Goal: Transaction & Acquisition: Book appointment/travel/reservation

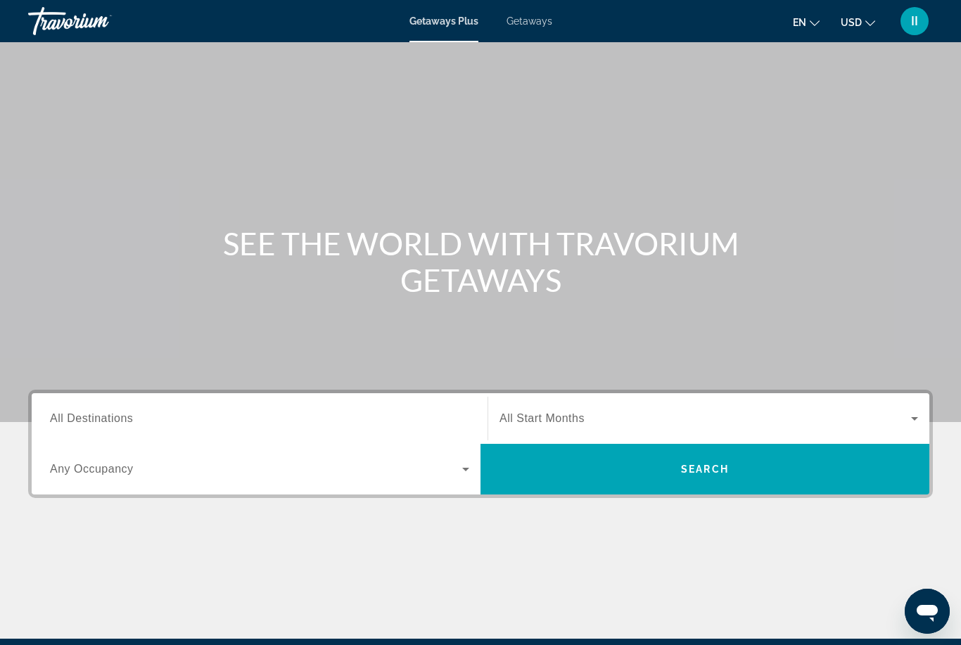
click at [530, 27] on div "Getaways Plus Getaways en English Español Français Italiano Português русский U…" at bounding box center [480, 21] width 961 height 37
click at [533, 19] on span "Getaways" at bounding box center [529, 20] width 46 height 11
click at [87, 419] on span "All Destinations" at bounding box center [91, 418] width 83 height 12
click at [87, 419] on input "Destination All Destinations" at bounding box center [259, 419] width 419 height 17
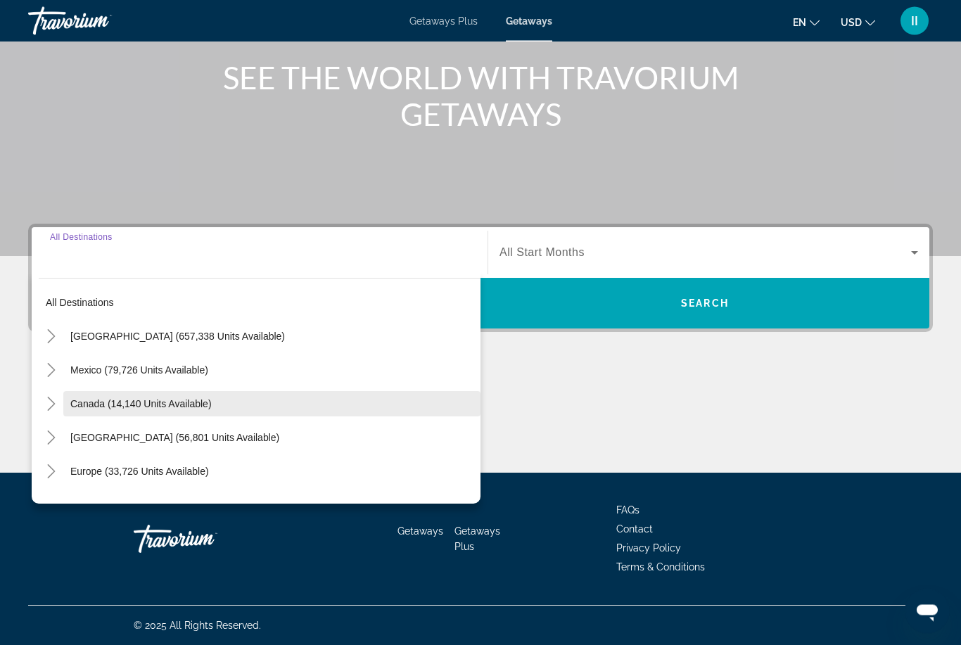
scroll to position [166, 0]
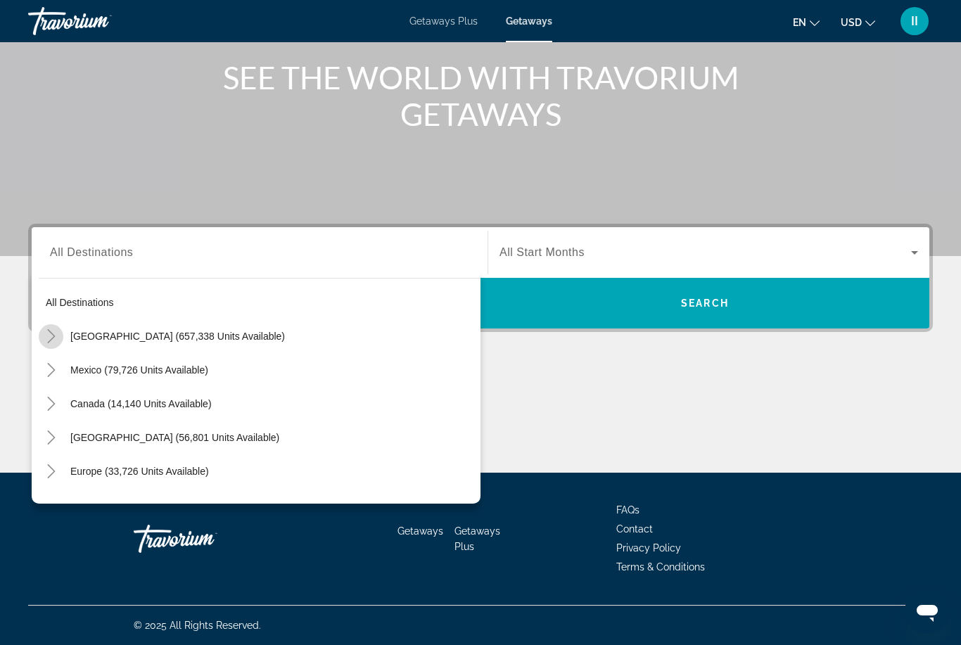
click at [46, 340] on icon "Toggle United States (657,338 units available)" at bounding box center [51, 336] width 14 height 14
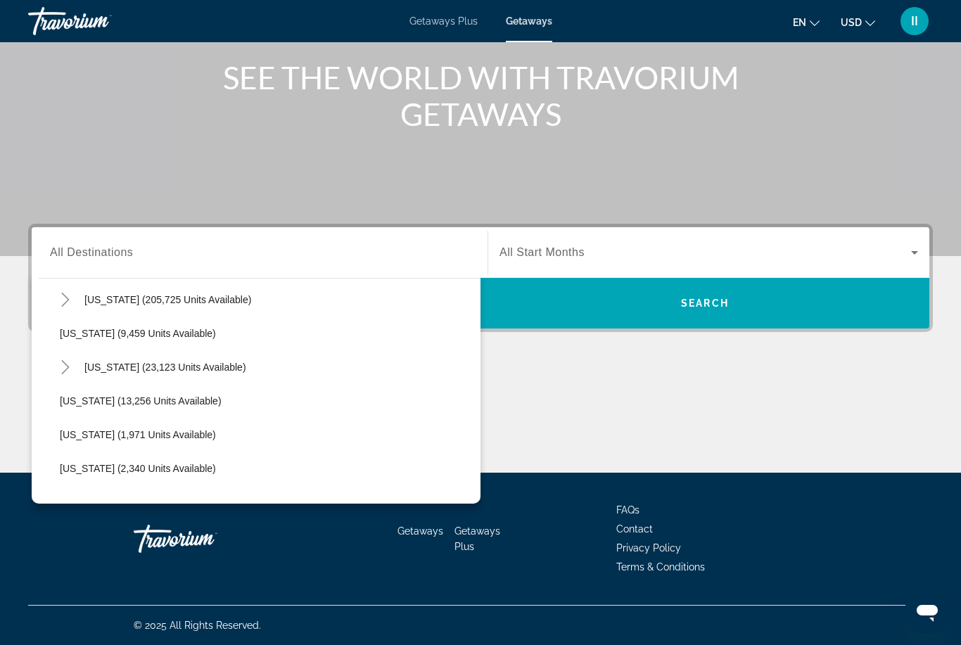
scroll to position [307, 0]
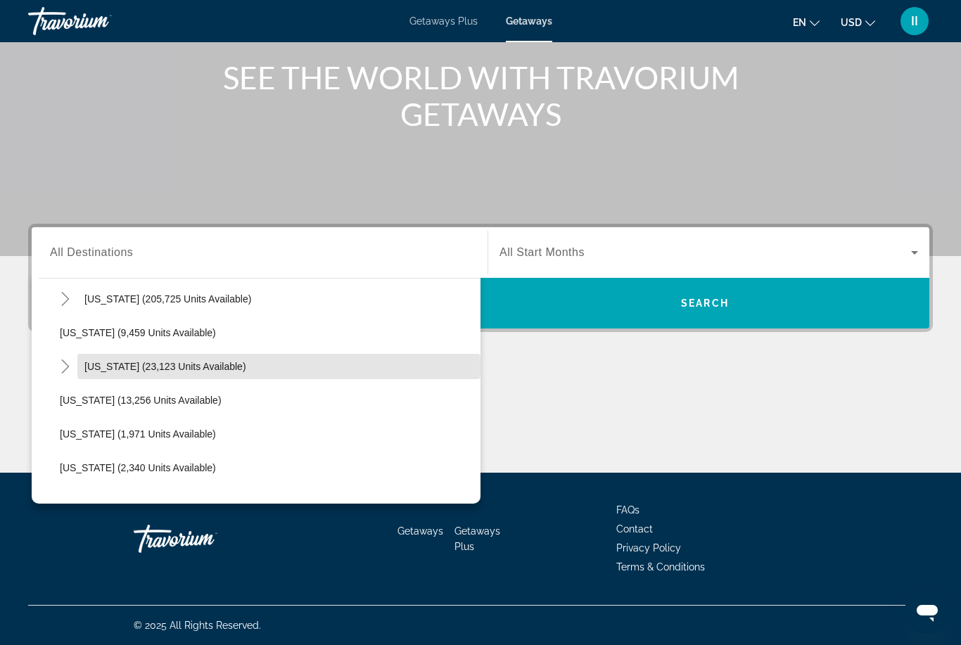
click at [108, 369] on span "Hawaii (23,123 units available)" at bounding box center [165, 366] width 162 height 11
type input "**********"
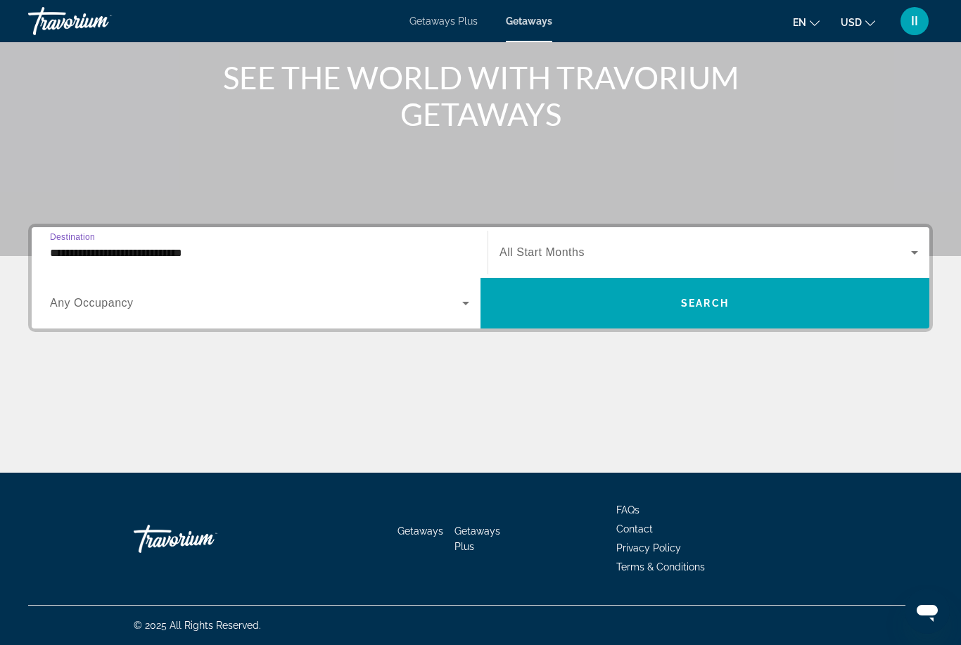
click at [556, 246] on span "All Start Months" at bounding box center [541, 252] width 85 height 12
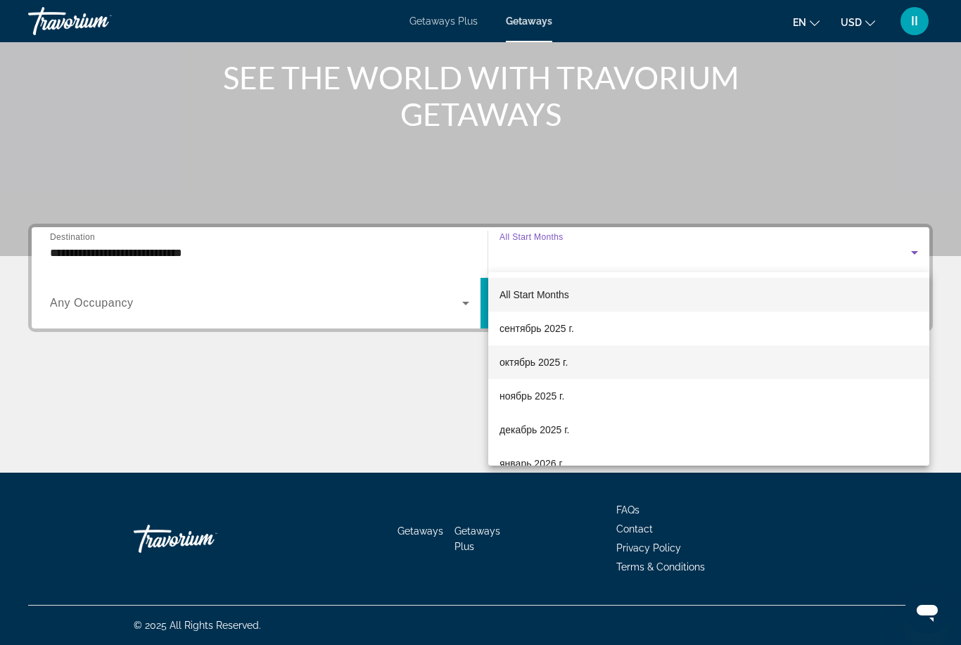
click at [529, 361] on span "октябрь 2025 г." at bounding box center [533, 362] width 68 height 17
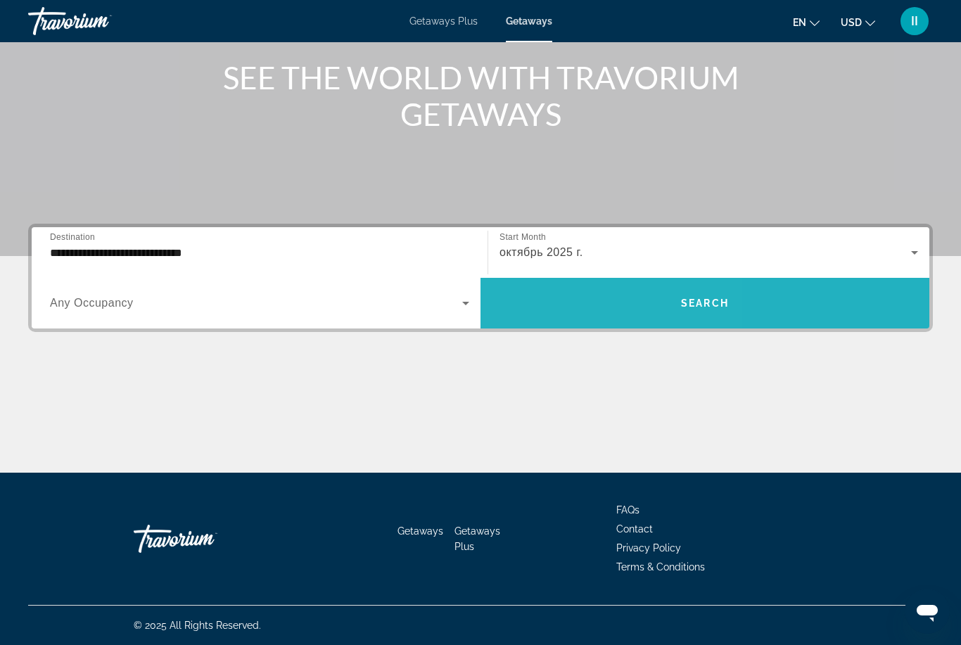
click at [568, 317] on span "Search widget" at bounding box center [704, 303] width 449 height 34
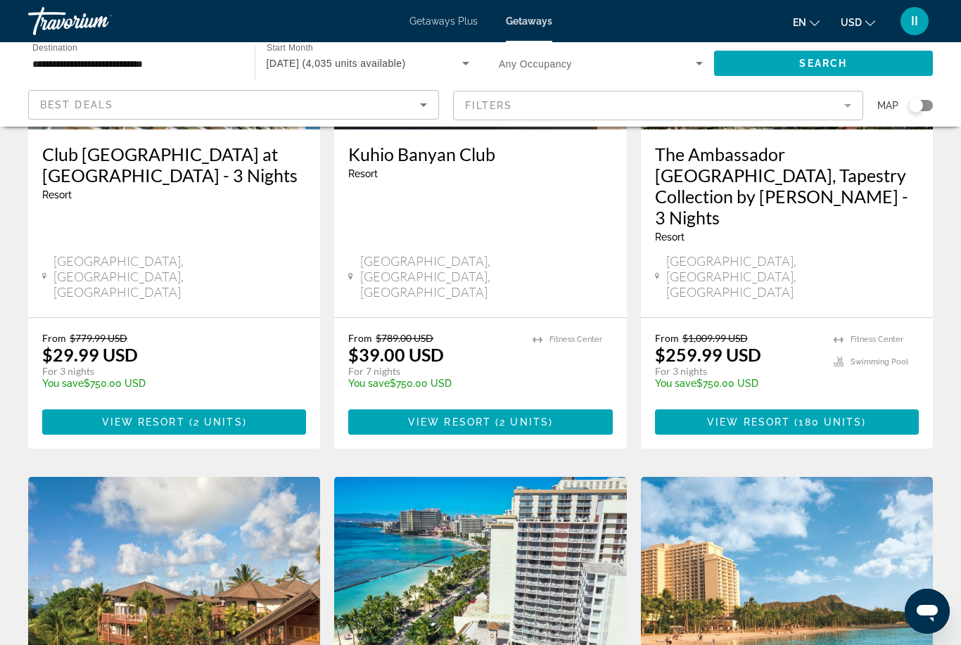
scroll to position [221, 0]
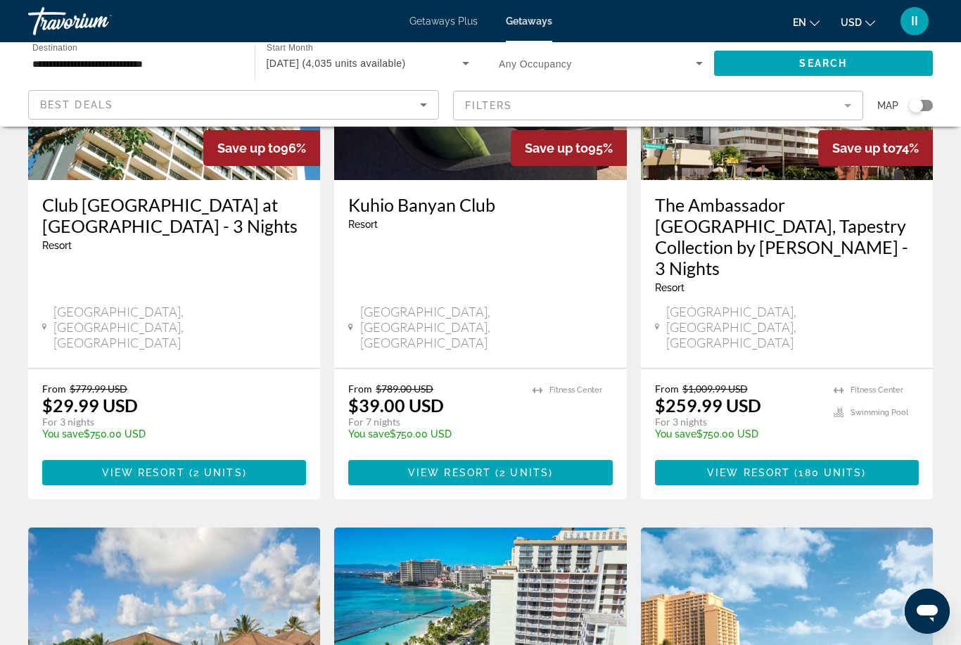
click at [549, 102] on mat-form-field "Filters" at bounding box center [658, 106] width 411 height 30
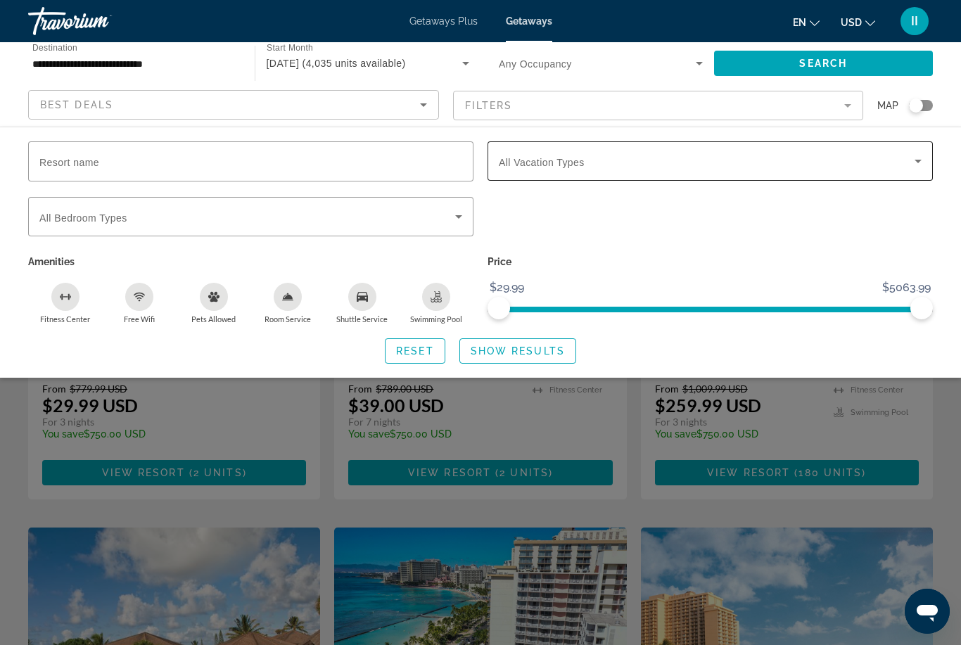
click at [529, 158] on span "All Vacation Types" at bounding box center [542, 162] width 86 height 11
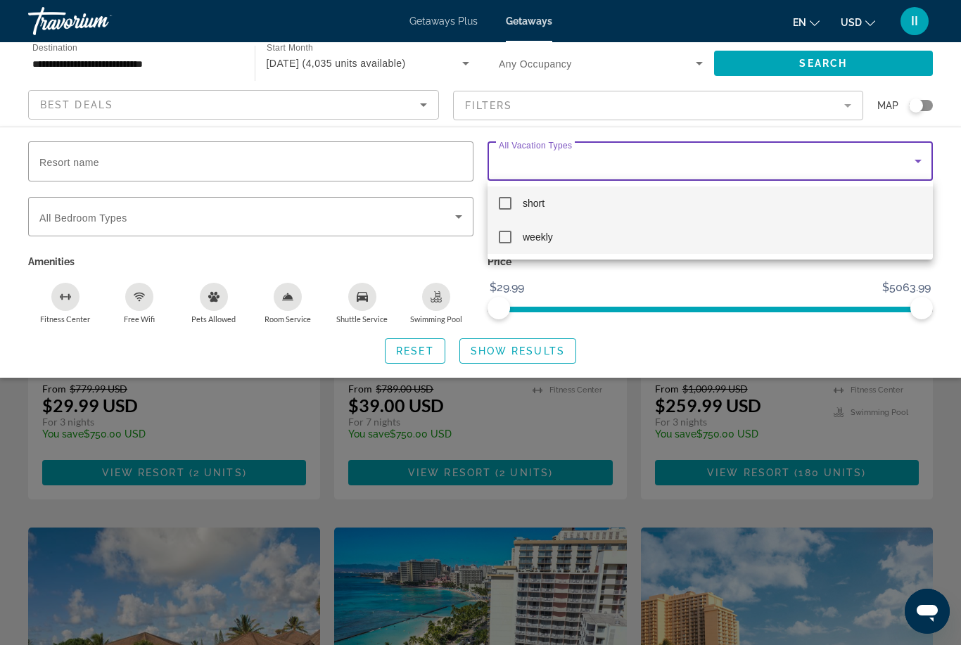
click at [519, 243] on mat-option "weekly" at bounding box center [710, 237] width 445 height 34
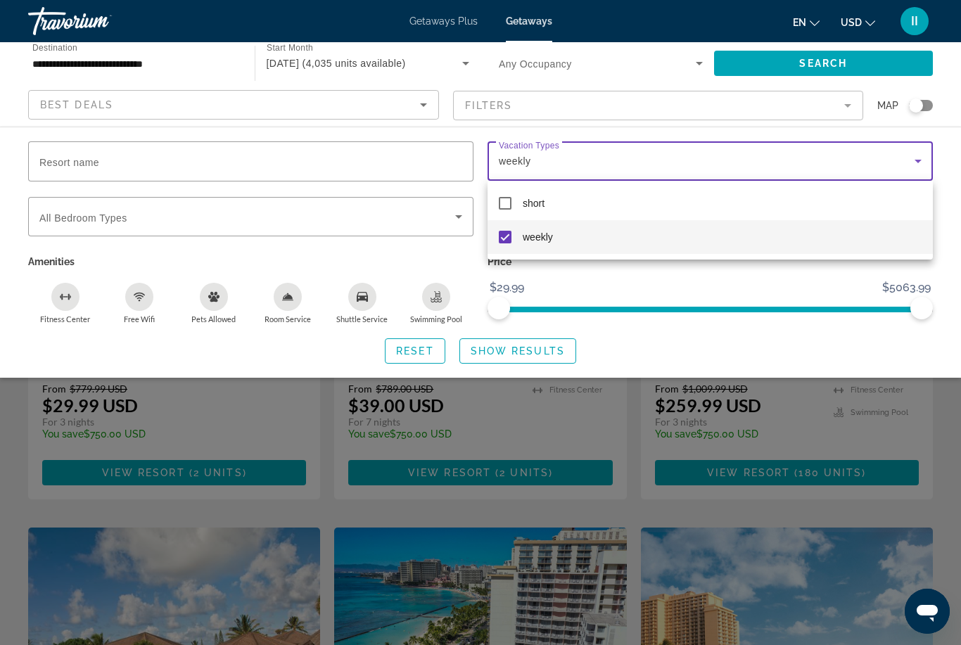
click at [544, 354] on div at bounding box center [480, 322] width 961 height 645
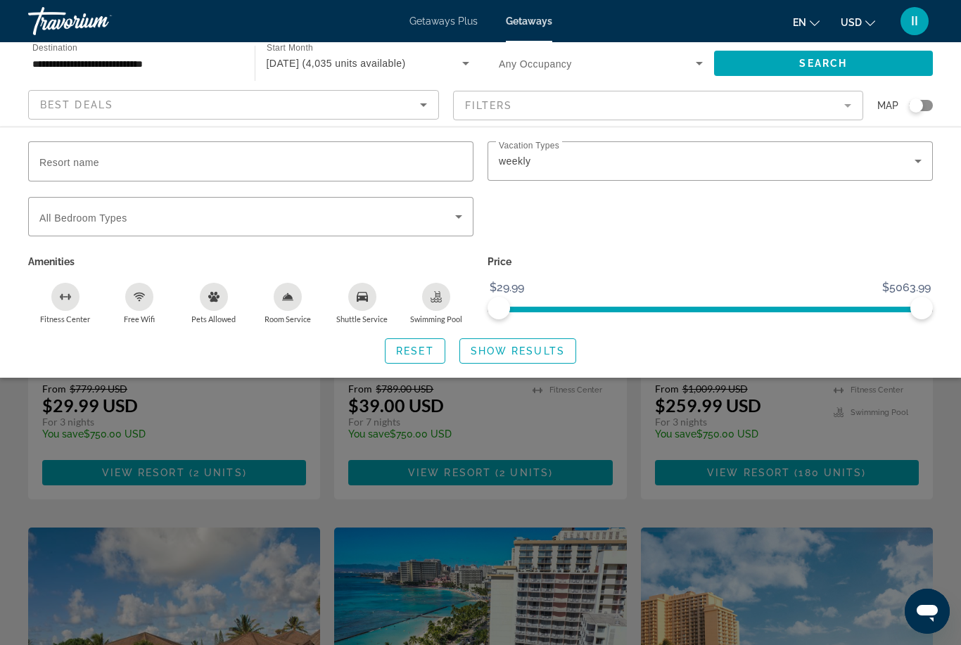
click at [549, 348] on span "Show Results" at bounding box center [518, 350] width 94 height 11
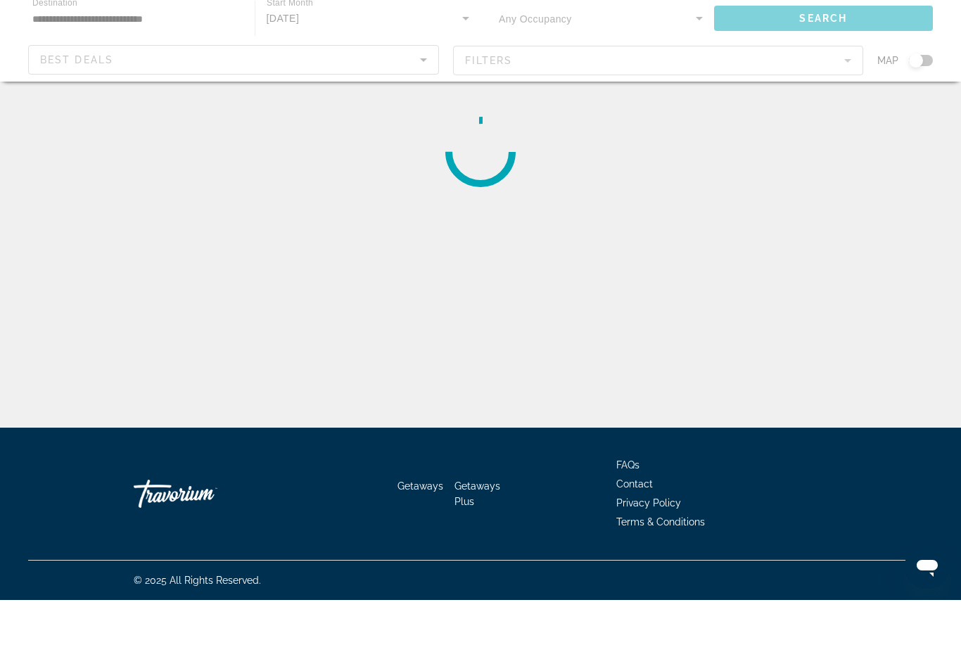
scroll to position [45, 0]
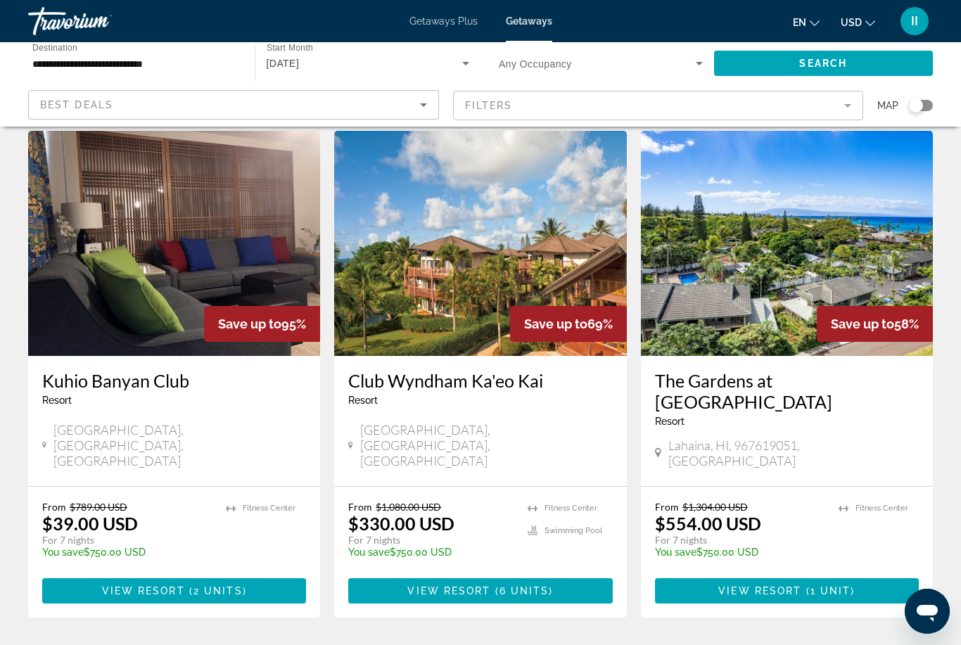
click at [926, 110] on div "Search widget" at bounding box center [921, 105] width 24 height 11
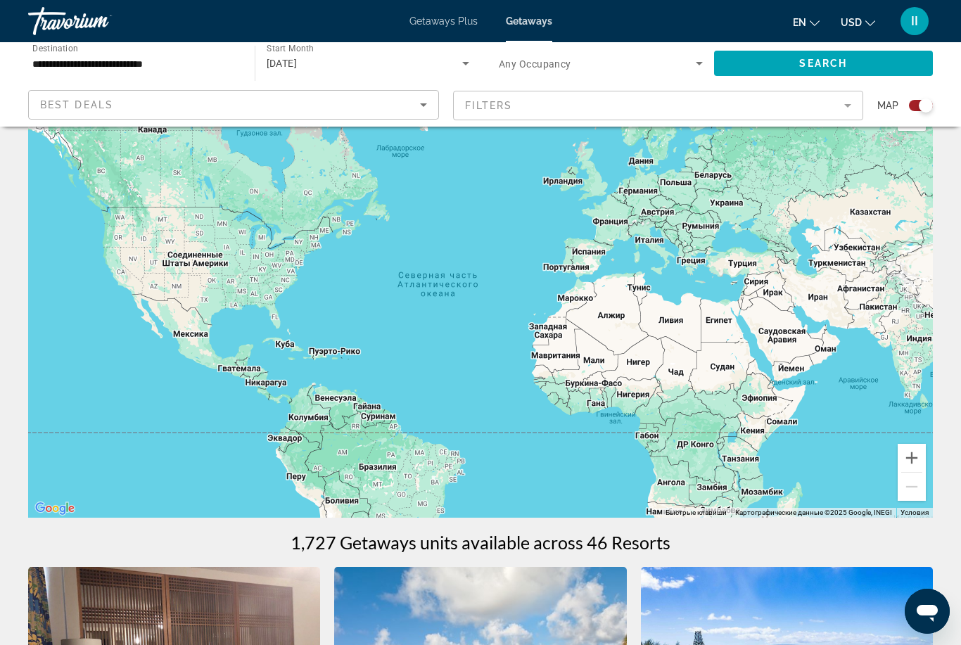
scroll to position [0, 0]
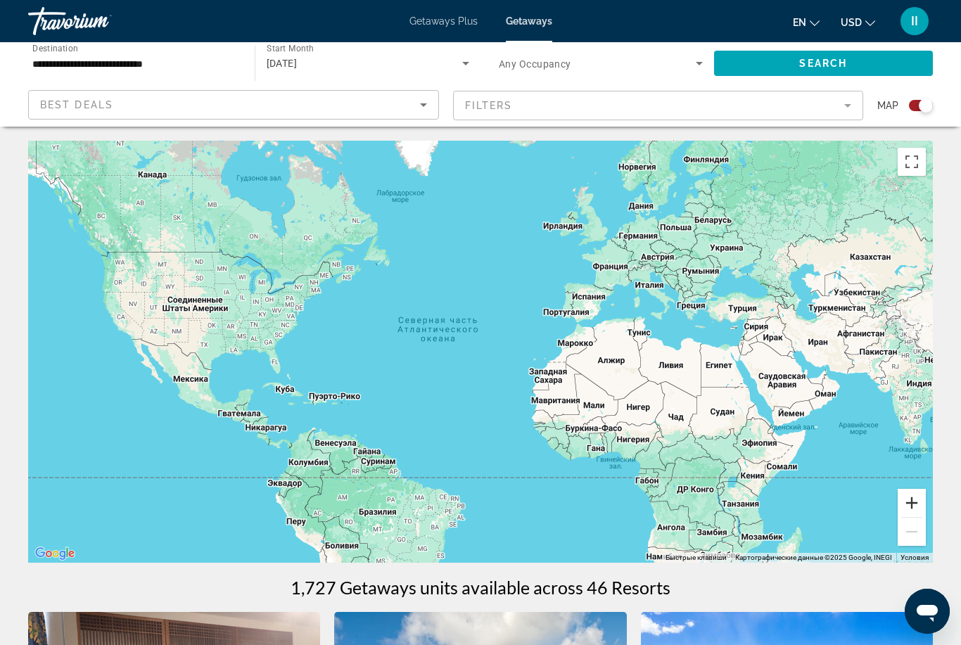
click at [915, 508] on button "Увеличить" at bounding box center [912, 503] width 28 height 28
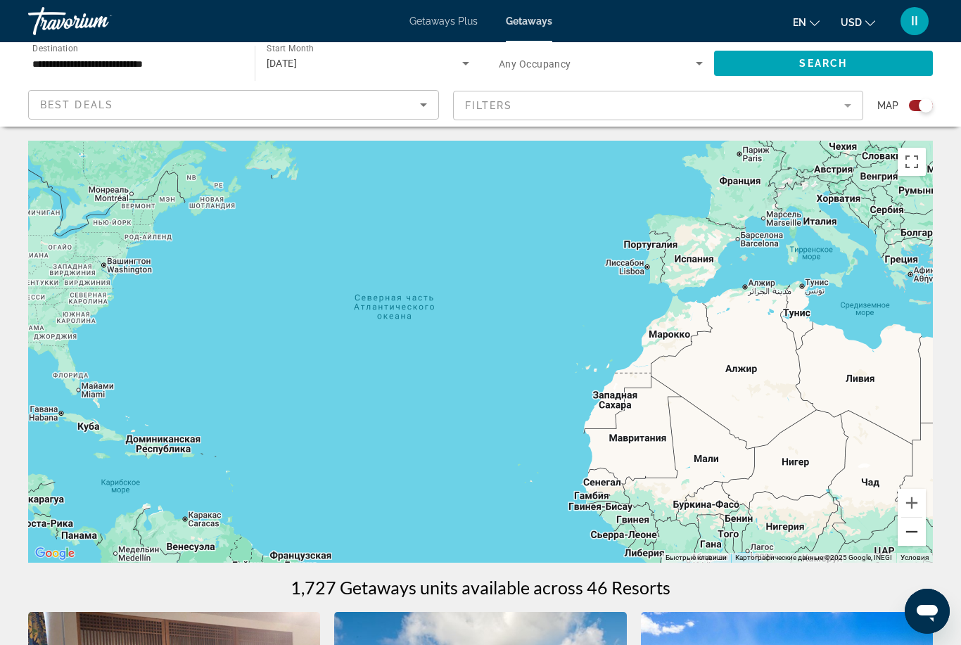
click at [917, 536] on button "Уменьшить" at bounding box center [912, 532] width 28 height 28
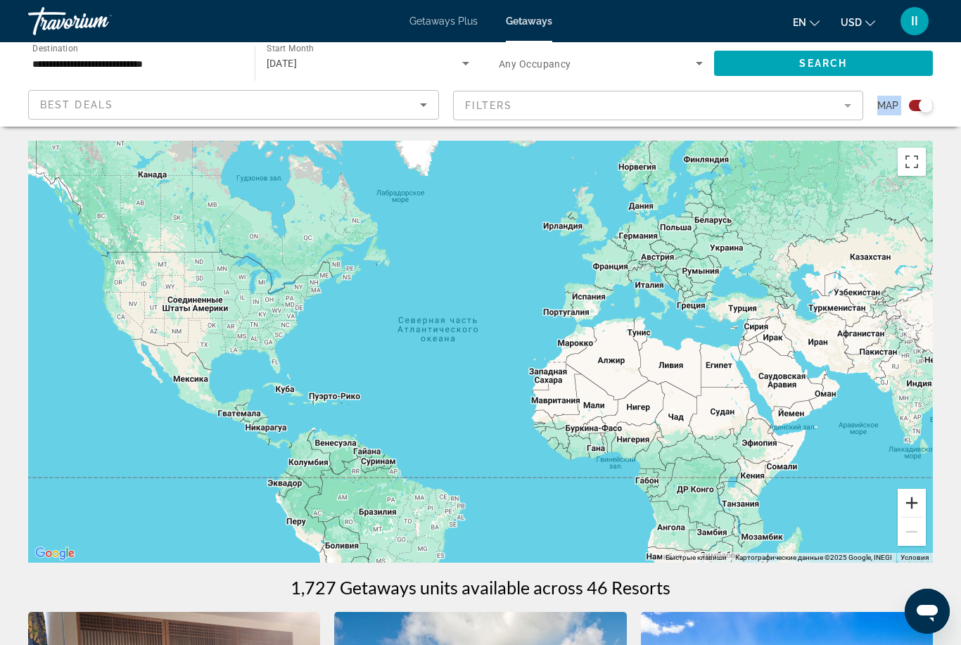
click at [905, 501] on button "Увеличить" at bounding box center [912, 503] width 28 height 28
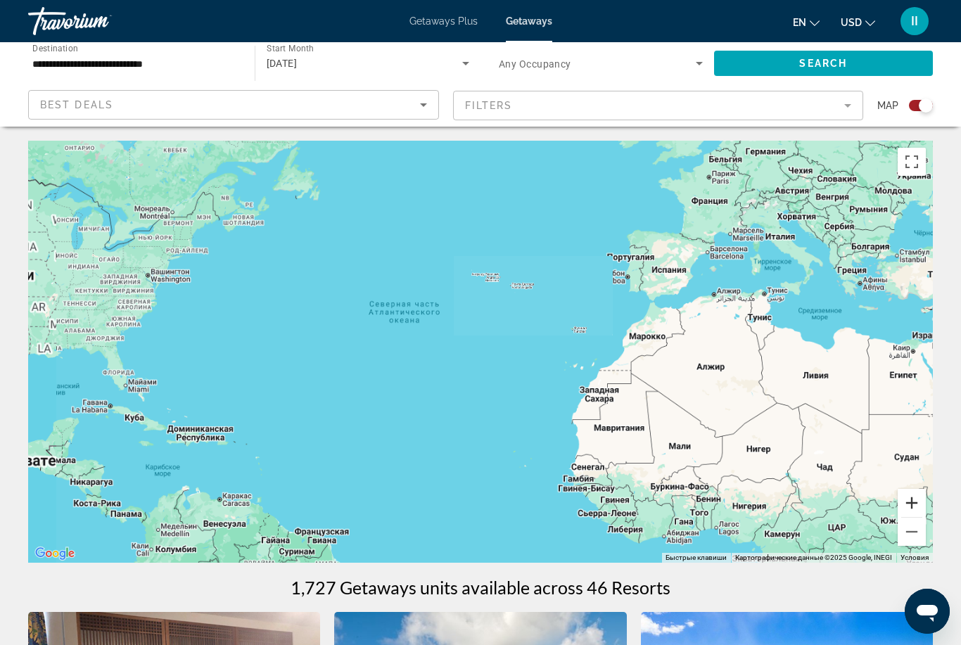
click at [905, 501] on button "Увеличить" at bounding box center [912, 503] width 28 height 28
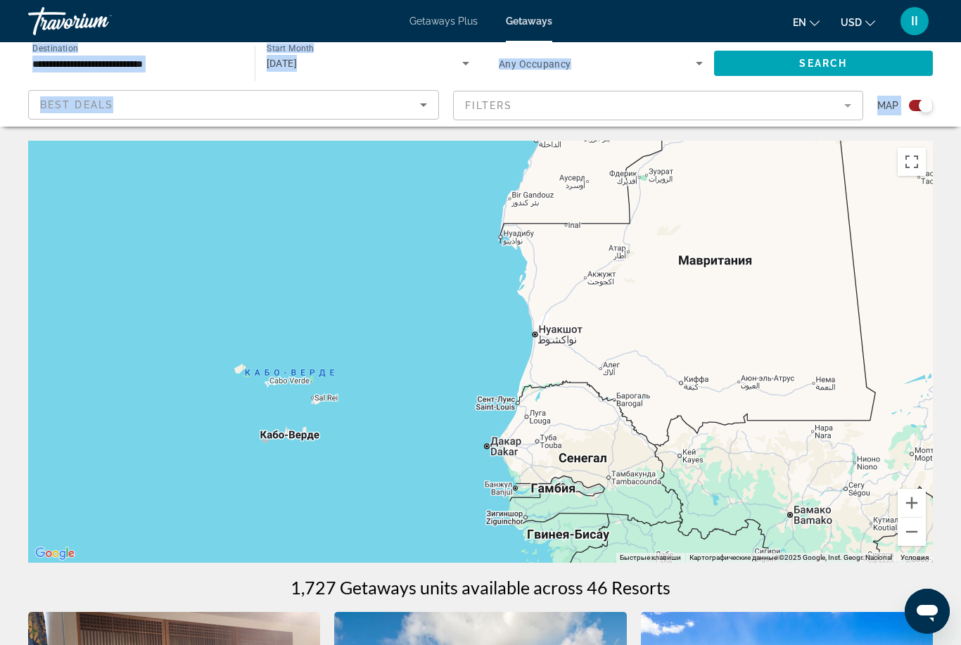
drag, startPoint x: 401, startPoint y: 435, endPoint x: -1, endPoint y: -260, distance: 802.7
click at [0, 0] on html "**********" at bounding box center [480, 322] width 961 height 645
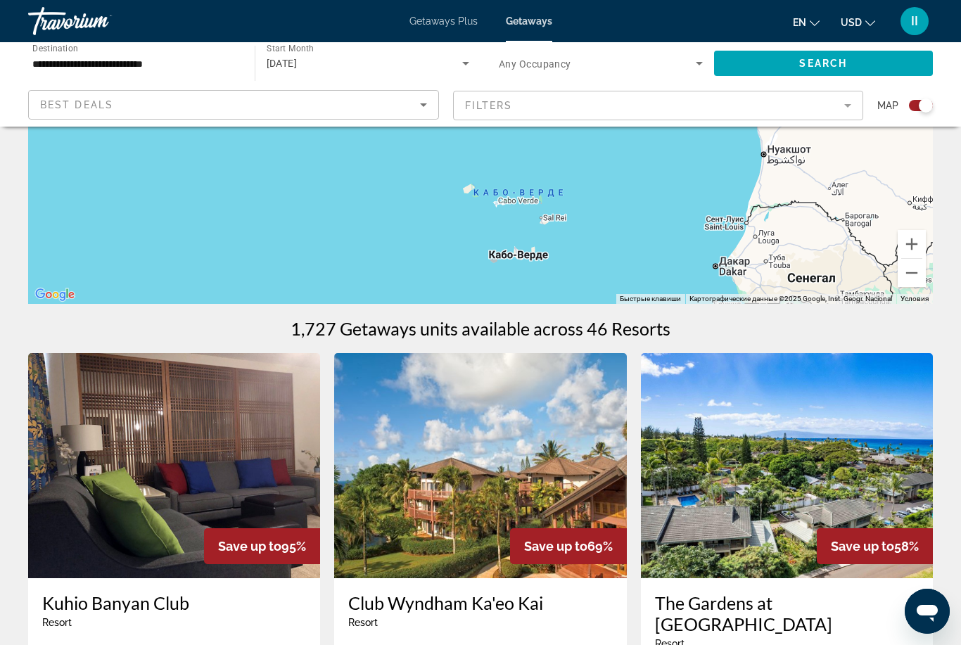
drag, startPoint x: 453, startPoint y: 212, endPoint x: 683, endPoint y: 291, distance: 243.2
click at [683, 291] on div "Main content" at bounding box center [480, 93] width 905 height 422
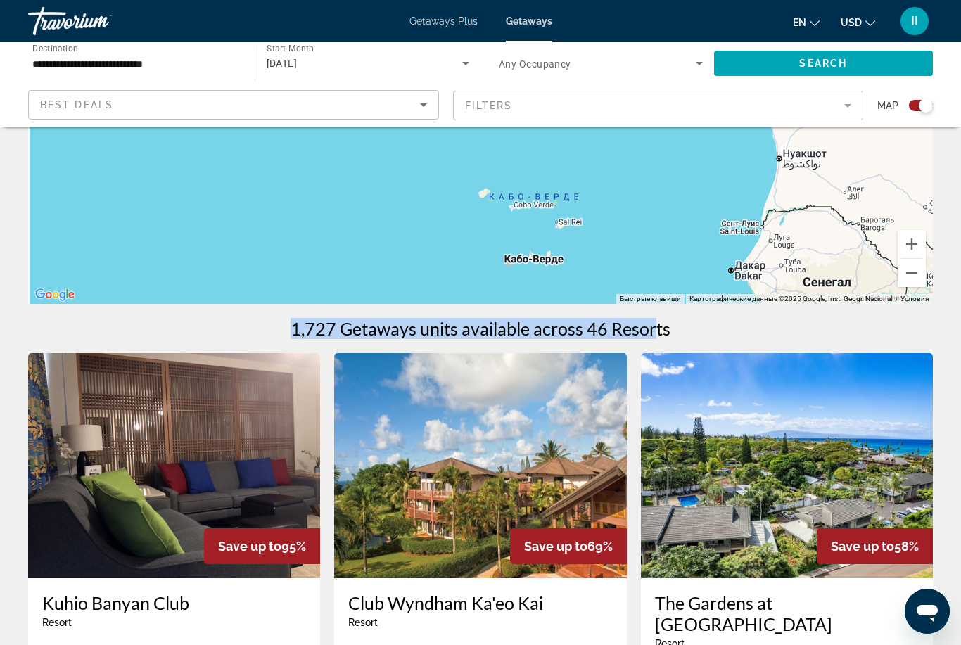
drag, startPoint x: 431, startPoint y: 232, endPoint x: 661, endPoint y: 334, distance: 252.3
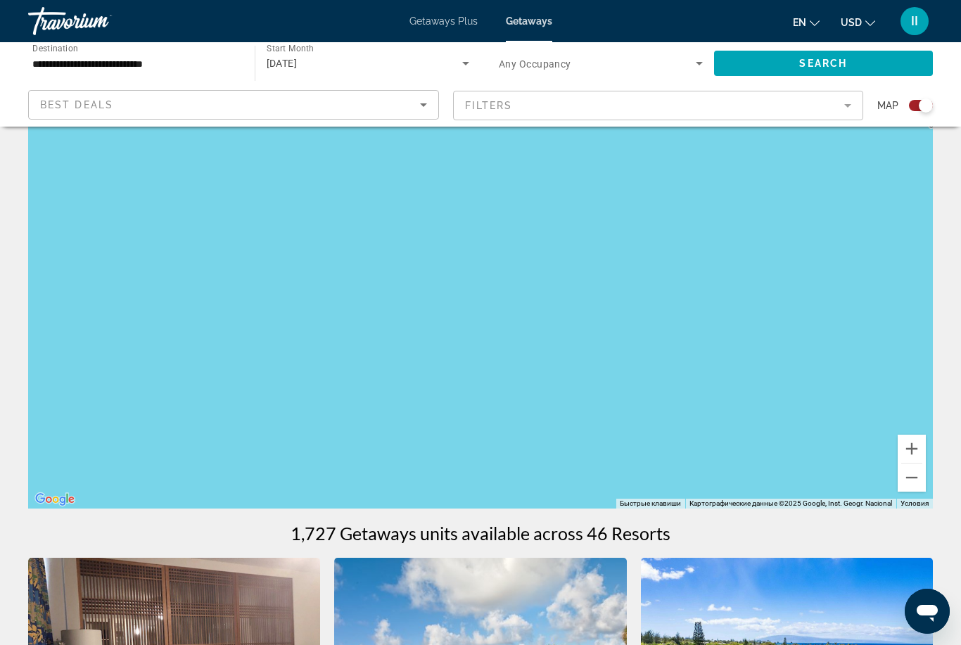
scroll to position [0, 0]
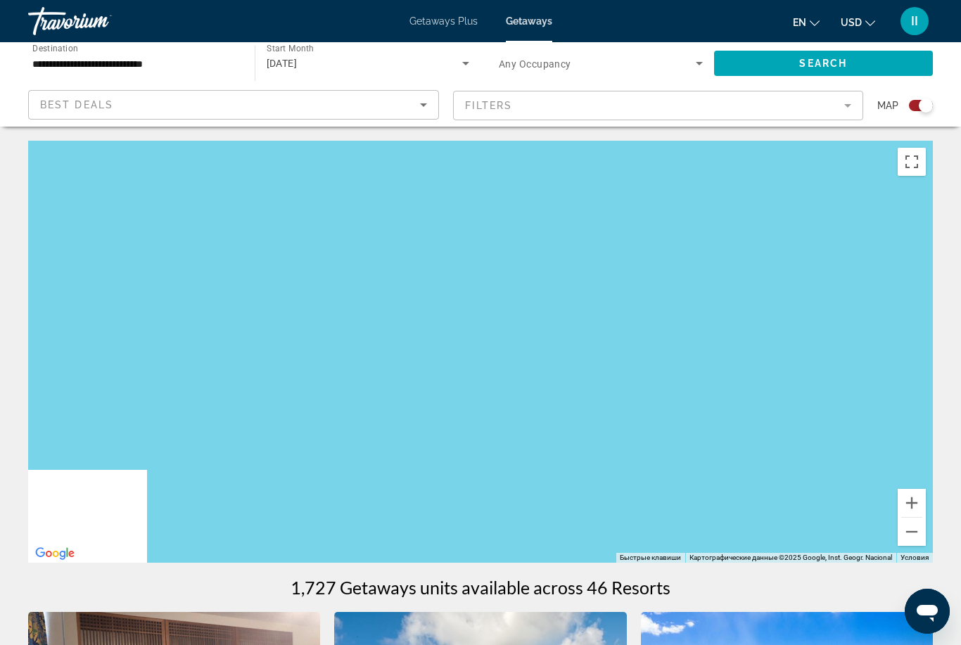
drag, startPoint x: 452, startPoint y: 272, endPoint x: 753, endPoint y: 331, distance: 307.5
click at [753, 331] on div "Main content" at bounding box center [480, 352] width 905 height 422
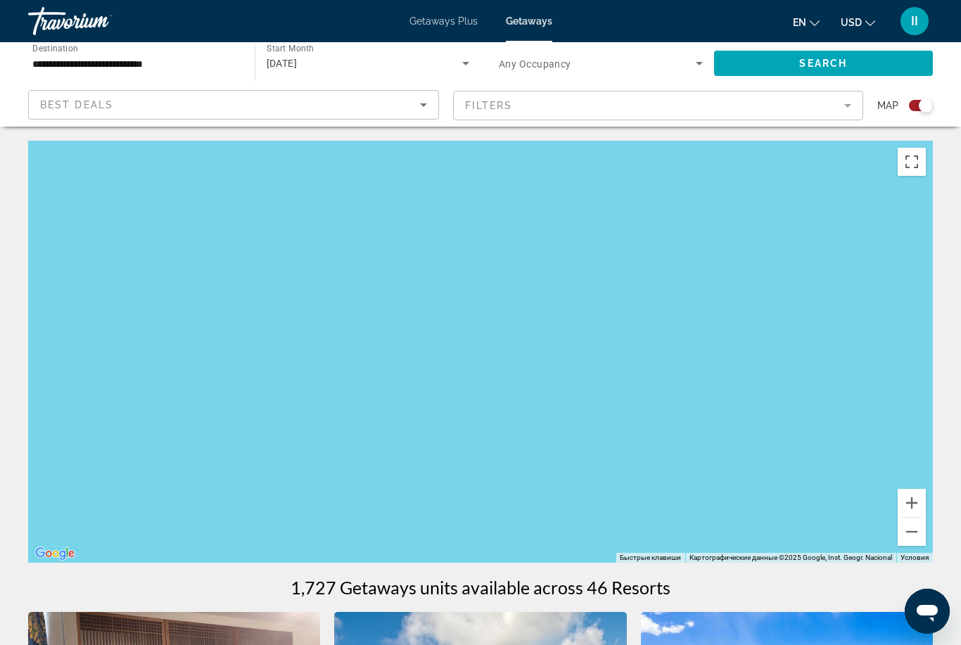
drag, startPoint x: 463, startPoint y: 371, endPoint x: 942, endPoint y: 409, distance: 480.6
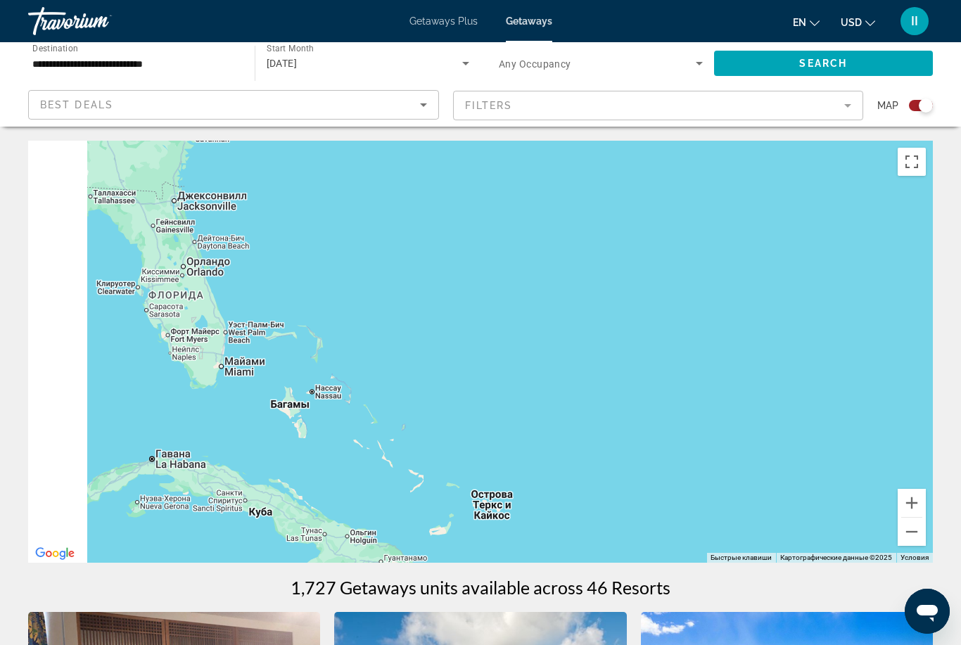
drag, startPoint x: 565, startPoint y: 374, endPoint x: 872, endPoint y: 382, distance: 307.5
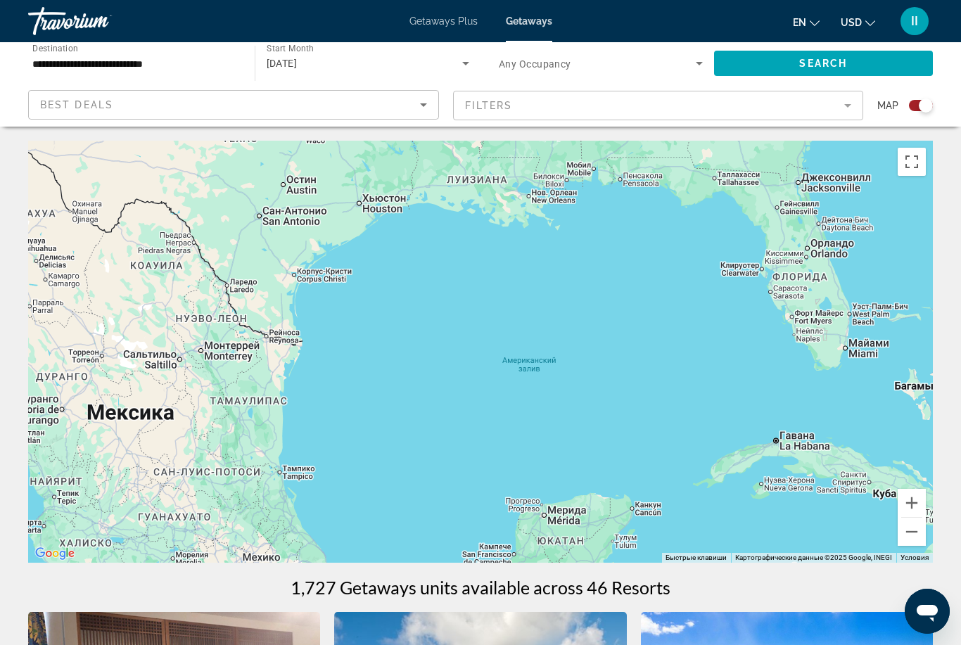
drag, startPoint x: 437, startPoint y: 343, endPoint x: 653, endPoint y: 316, distance: 217.6
click at [653, 316] on div "Main content" at bounding box center [480, 352] width 905 height 422
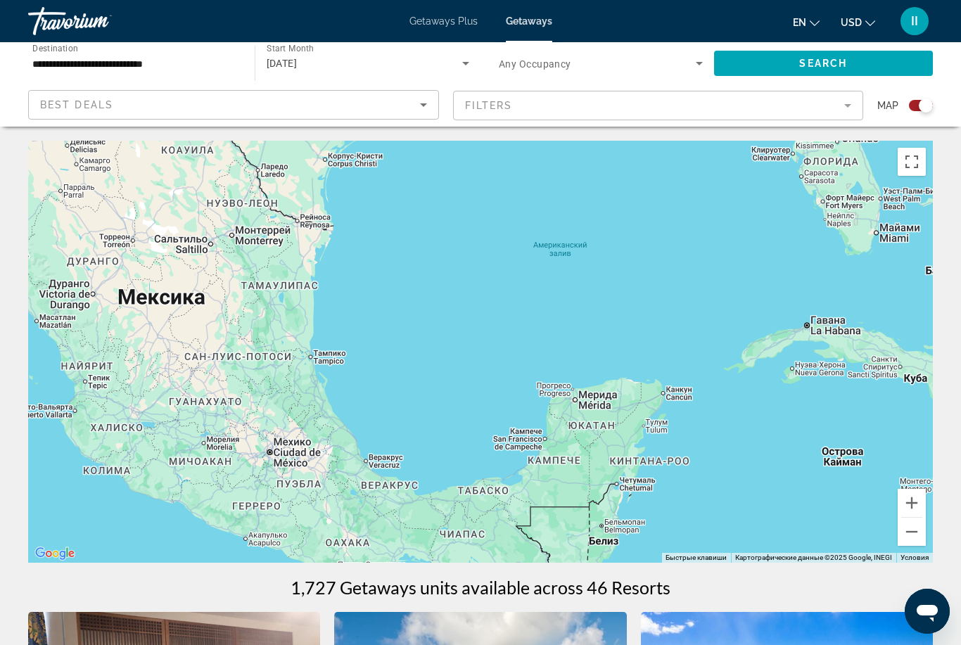
drag, startPoint x: 436, startPoint y: 398, endPoint x: 464, endPoint y: 286, distance: 115.2
click at [464, 286] on div "Main content" at bounding box center [480, 352] width 905 height 422
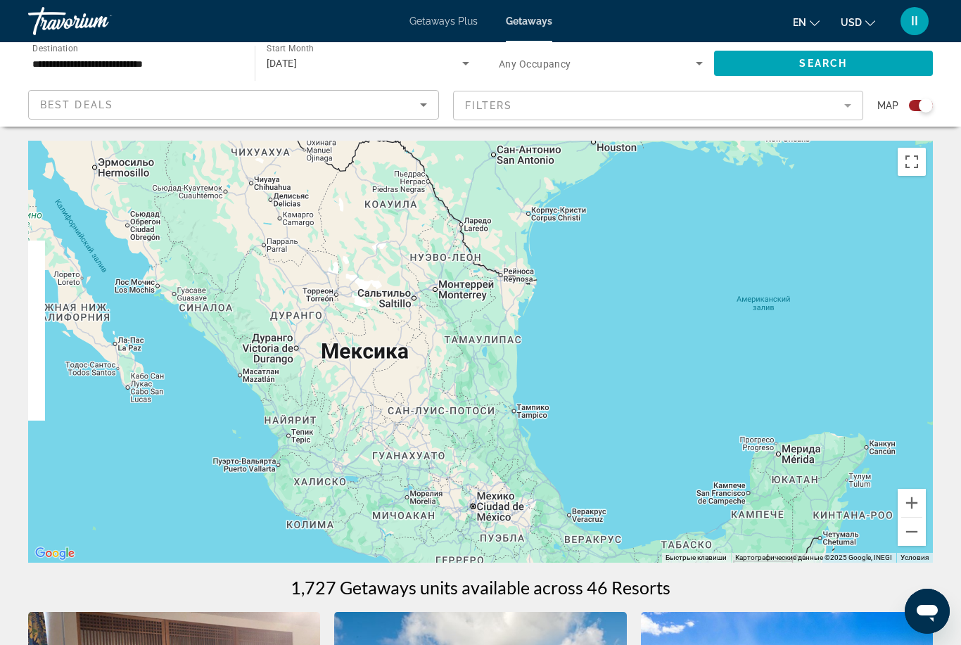
drag, startPoint x: 424, startPoint y: 316, endPoint x: 632, endPoint y: 370, distance: 214.5
click at [632, 370] on div "Main content" at bounding box center [480, 352] width 905 height 422
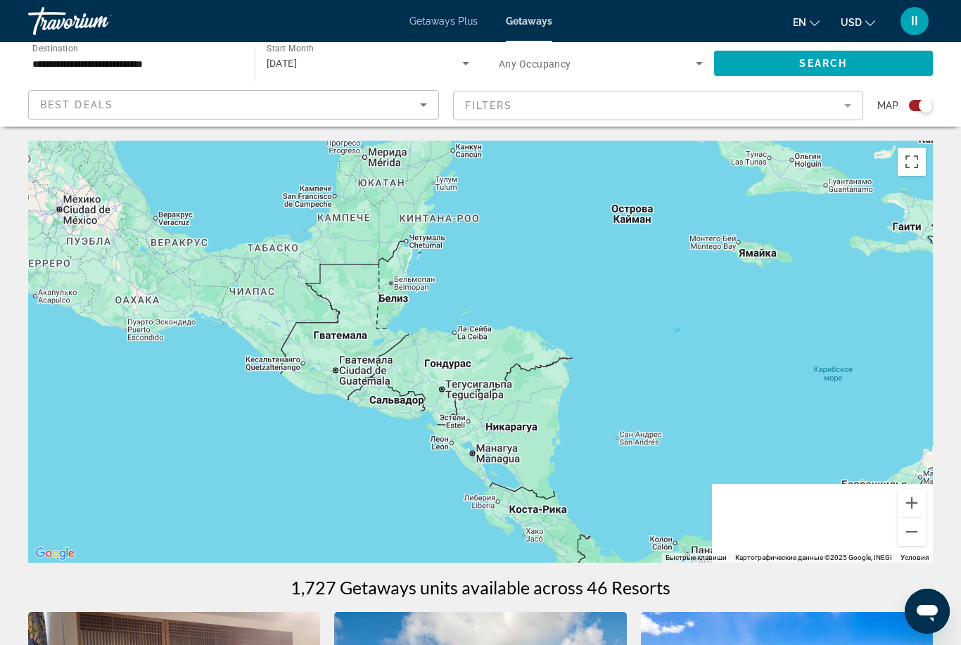
drag, startPoint x: 410, startPoint y: 293, endPoint x: -1, endPoint y: -1, distance: 505.2
click at [0, 0] on html "**********" at bounding box center [480, 322] width 961 height 645
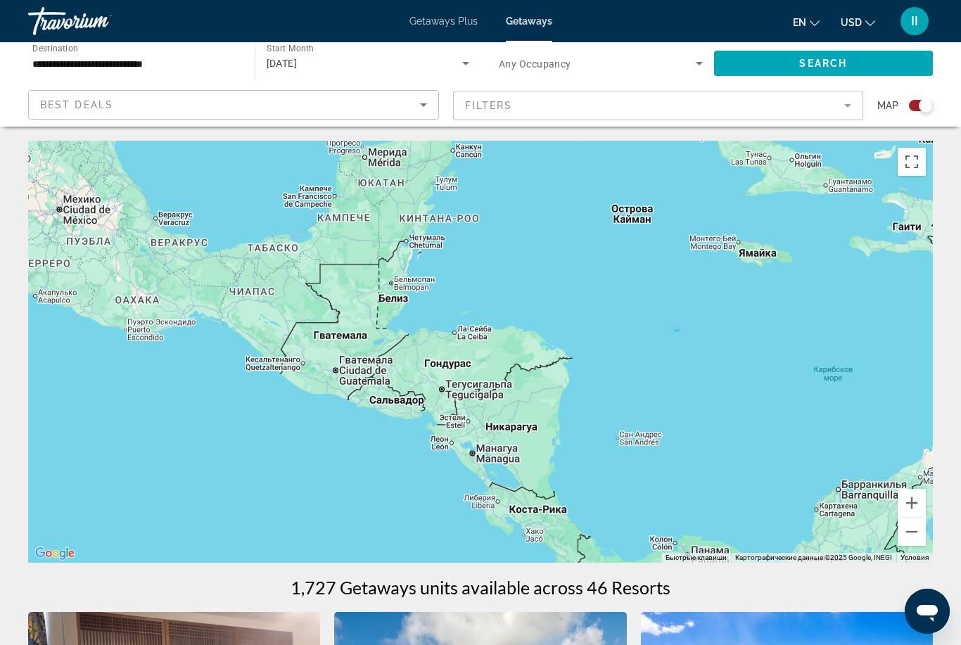
click at [921, 102] on div "Search widget" at bounding box center [926, 105] width 14 height 14
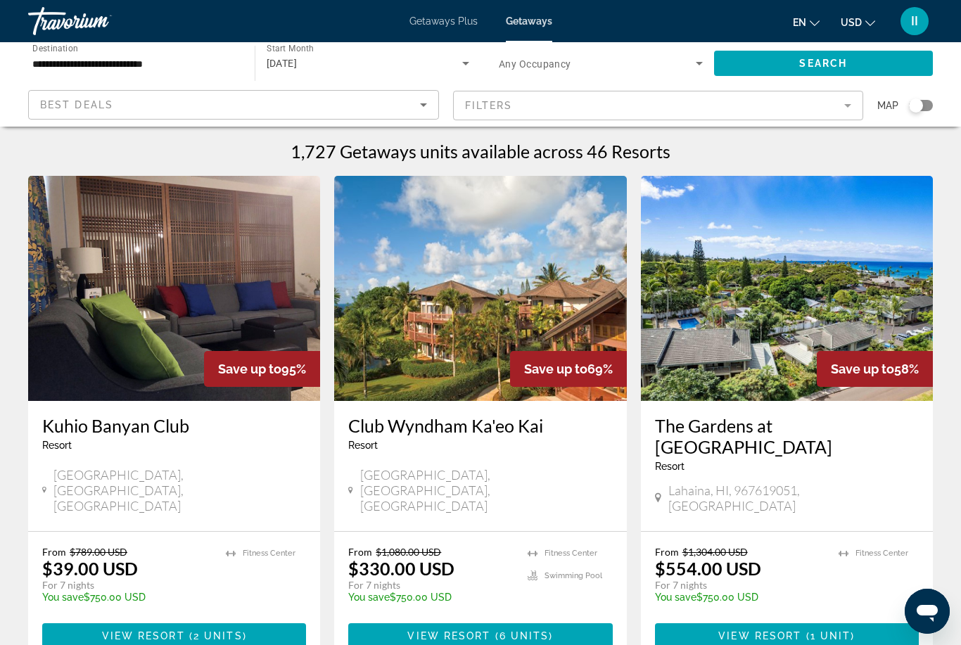
click at [803, 309] on img "Main content" at bounding box center [787, 288] width 292 height 225
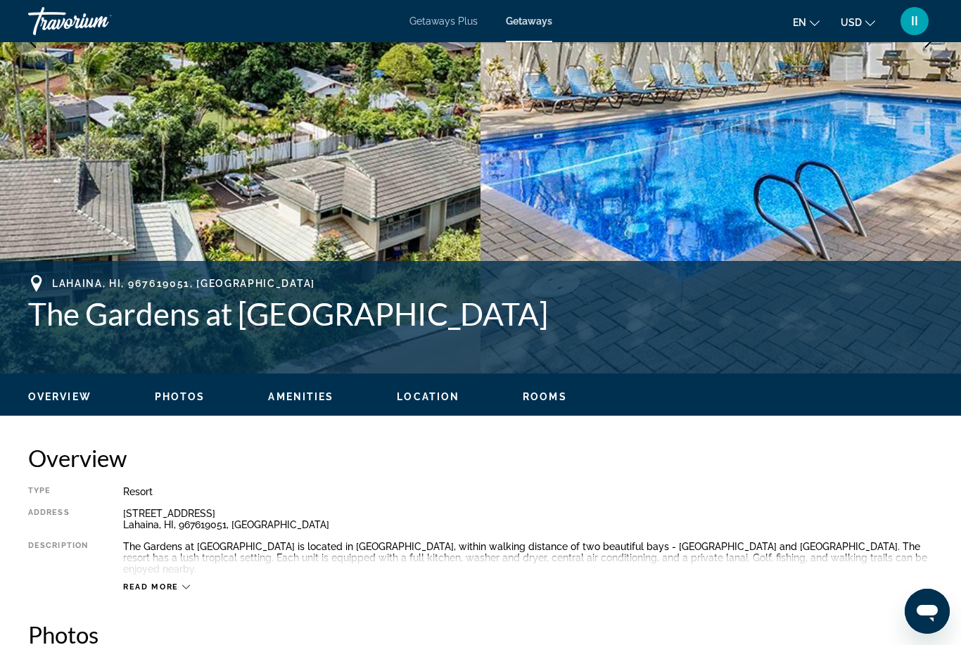
scroll to position [336, 0]
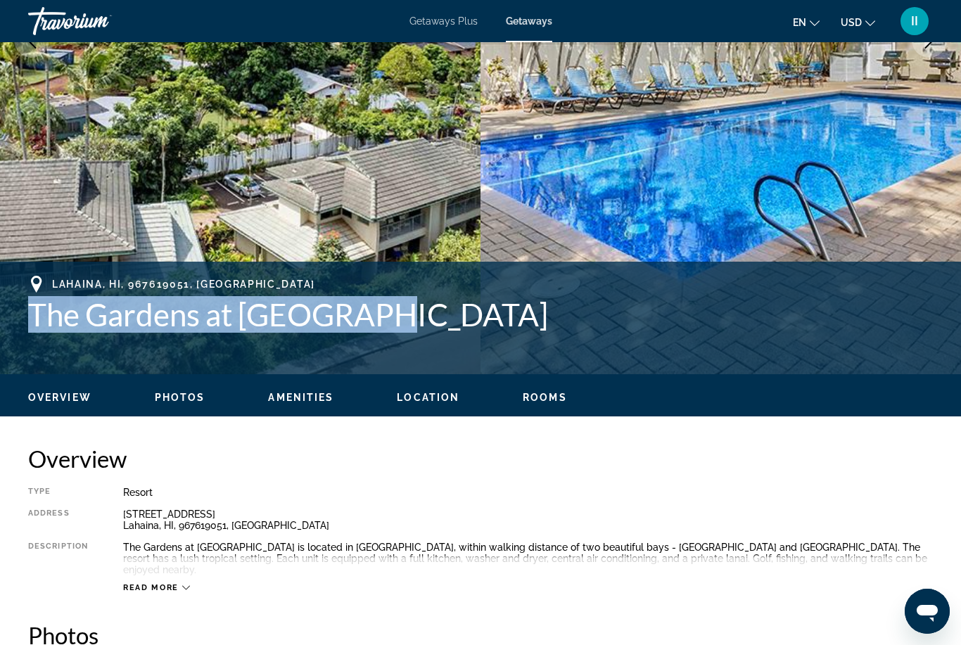
drag, startPoint x: 413, startPoint y: 326, endPoint x: 27, endPoint y: 308, distance: 386.6
click at [27, 308] on div "Lahaina, HI, 967619051, USA The Gardens at West Maui Address 5500 Lower Honoapi…" at bounding box center [480, 318] width 961 height 84
copy h1 "The Gardens at West Maui"
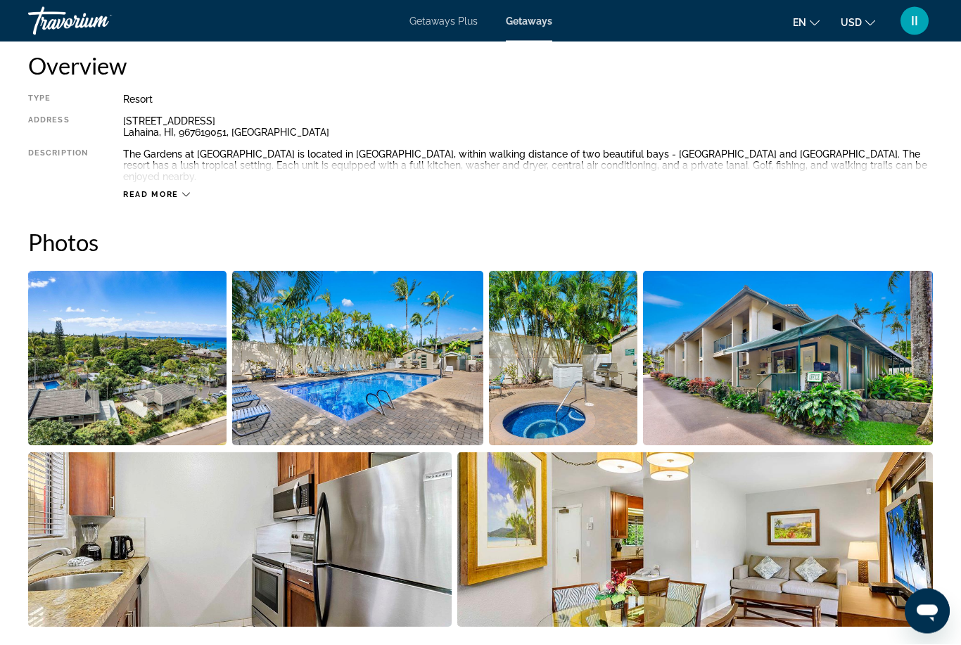
scroll to position [761, 0]
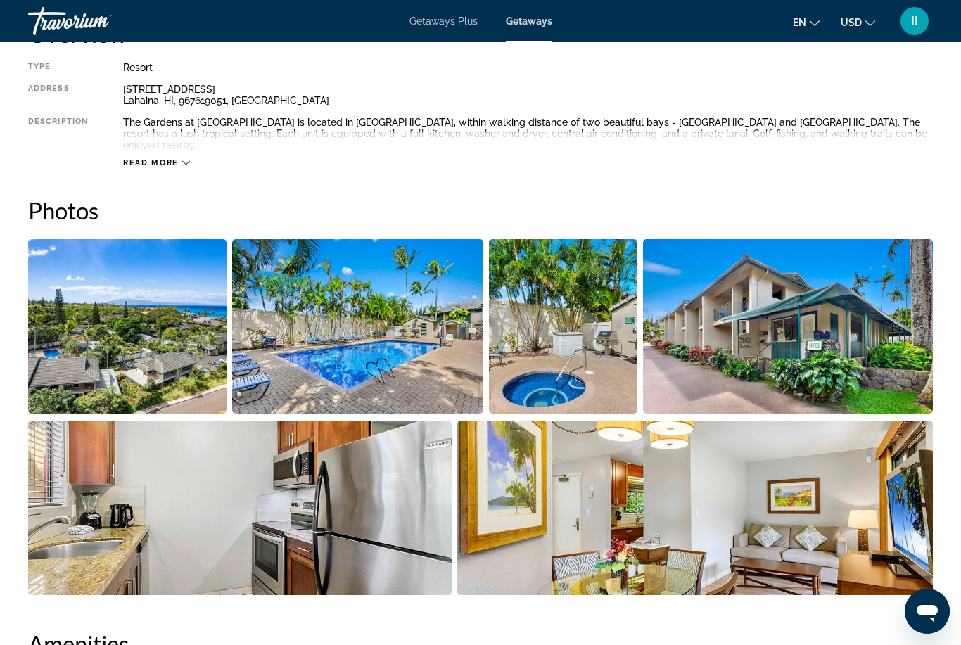
click at [185, 158] on div "Read more" at bounding box center [156, 162] width 67 height 9
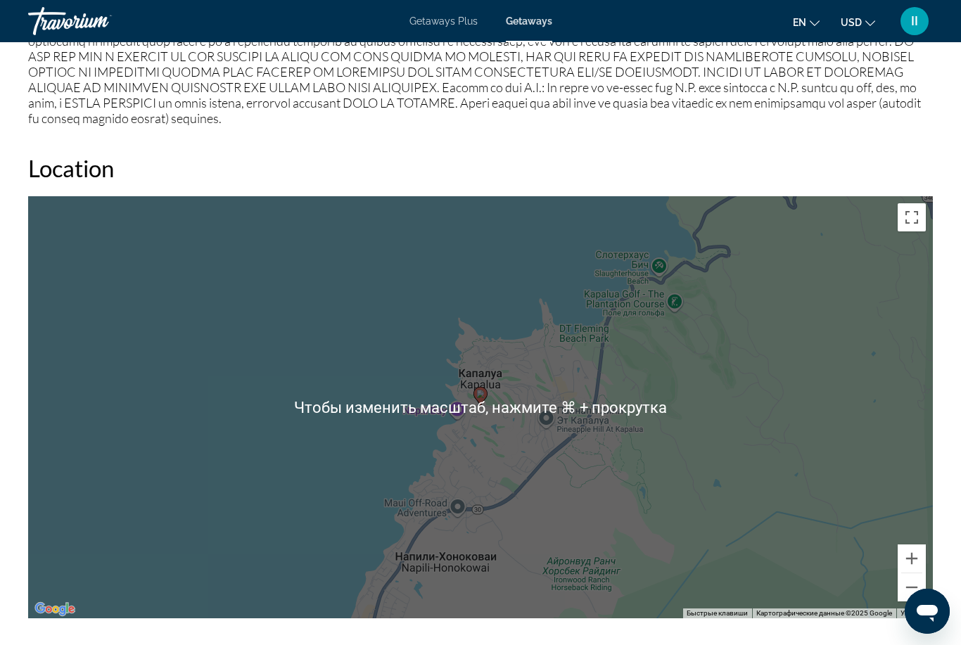
scroll to position [1837, 0]
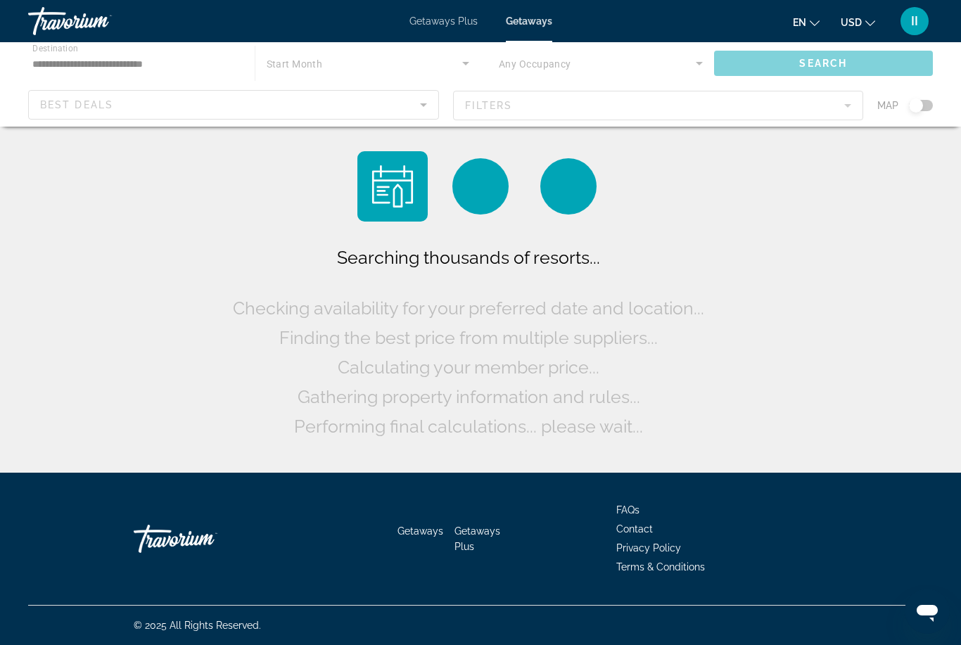
scroll to position [45, 0]
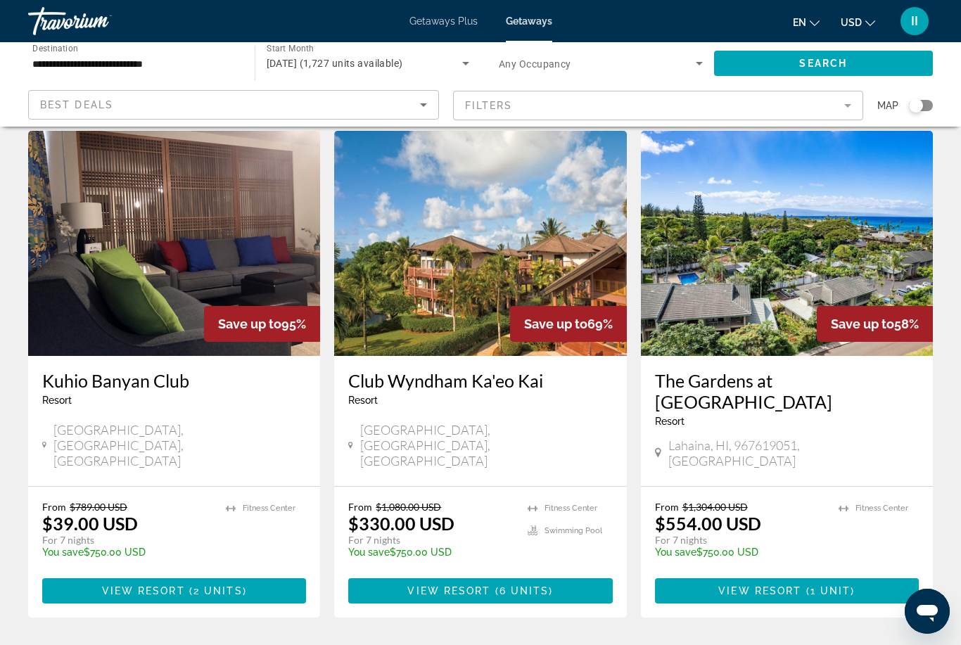
click at [927, 106] on div "Search widget" at bounding box center [921, 105] width 24 height 11
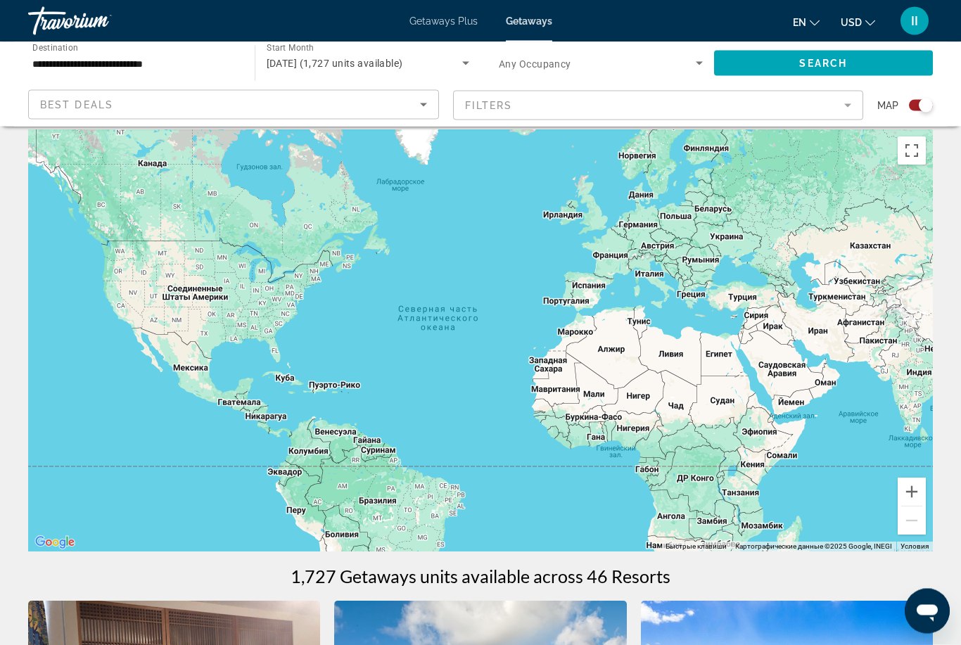
scroll to position [0, 0]
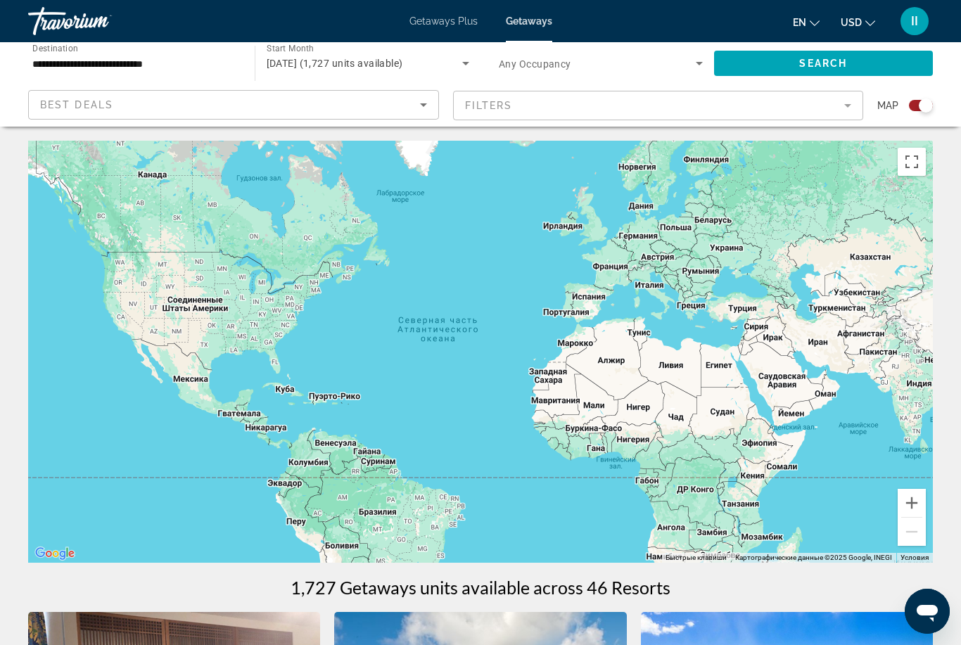
click at [919, 110] on div "Search widget" at bounding box center [921, 105] width 24 height 11
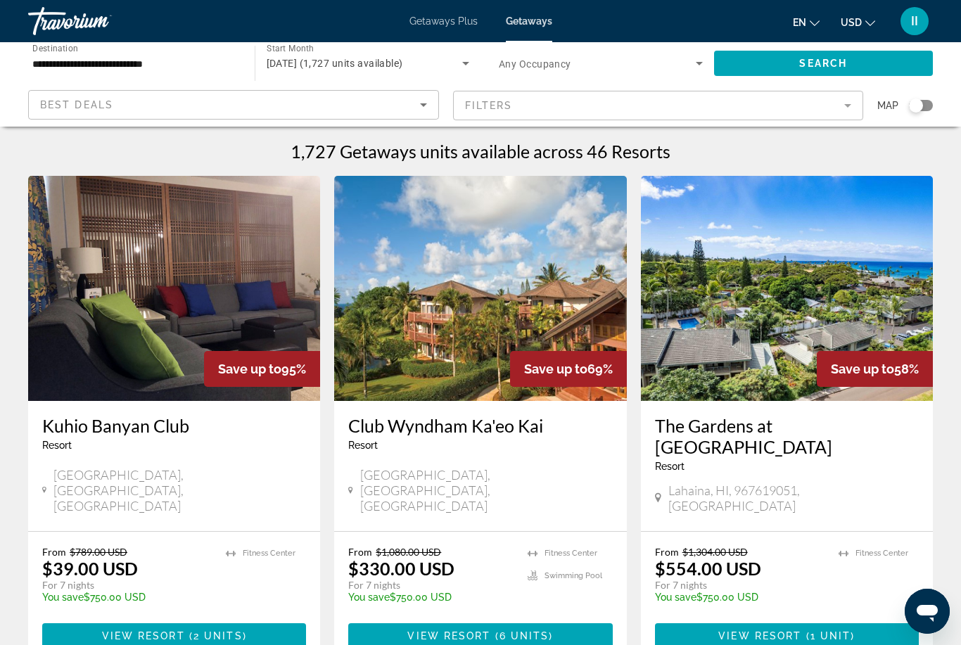
click at [438, 345] on img "Main content" at bounding box center [480, 288] width 292 height 225
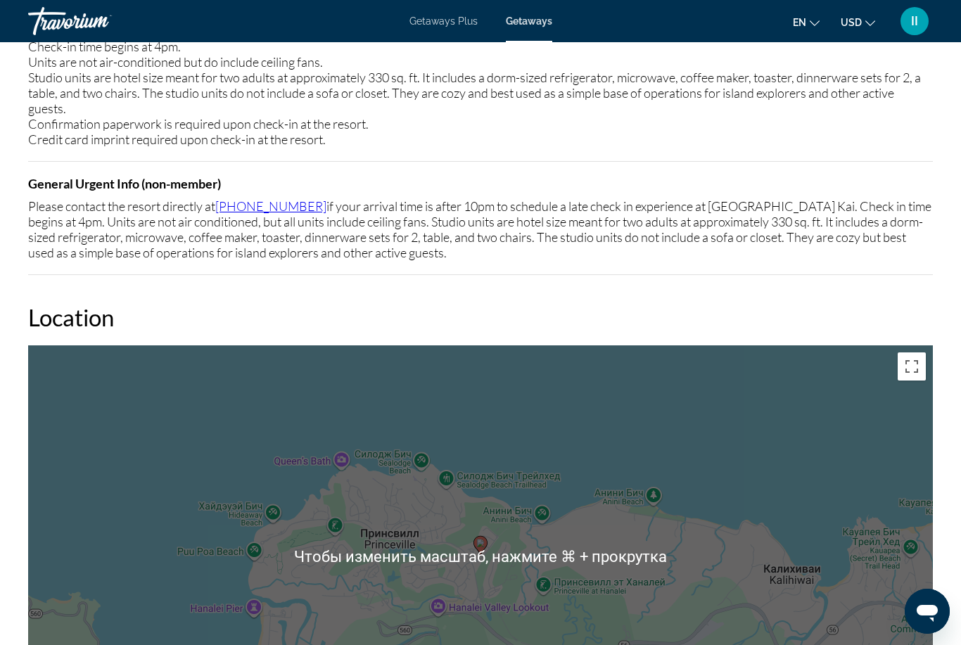
scroll to position [2419, 0]
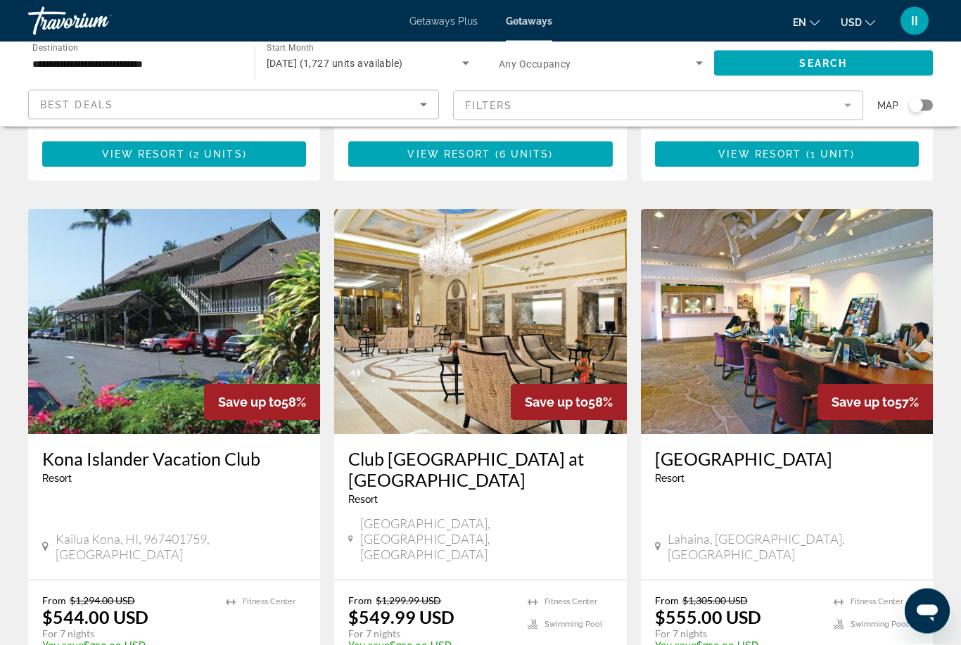
scroll to position [482, 0]
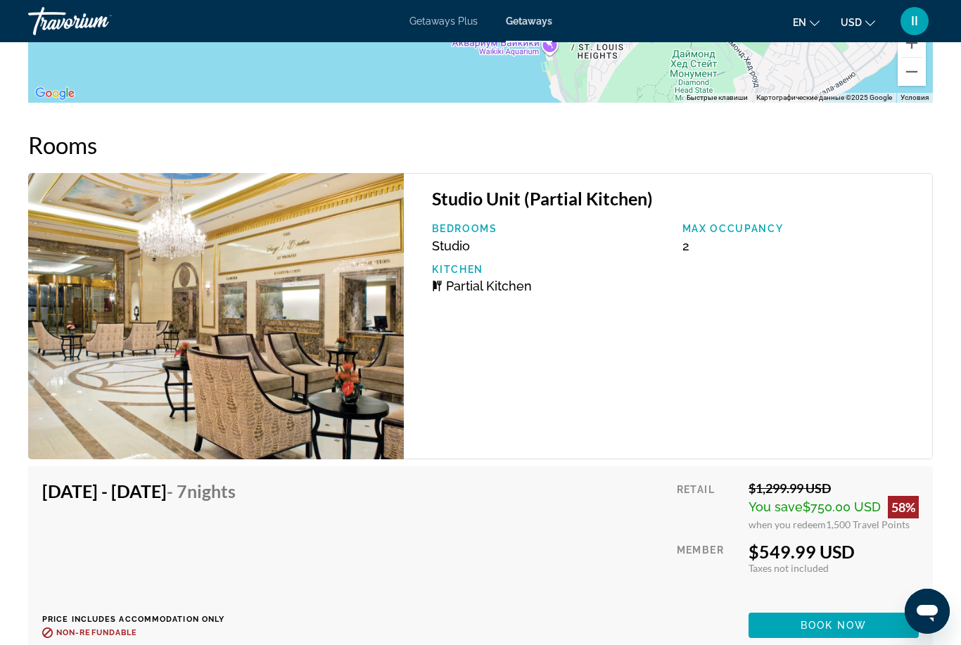
scroll to position [2765, 0]
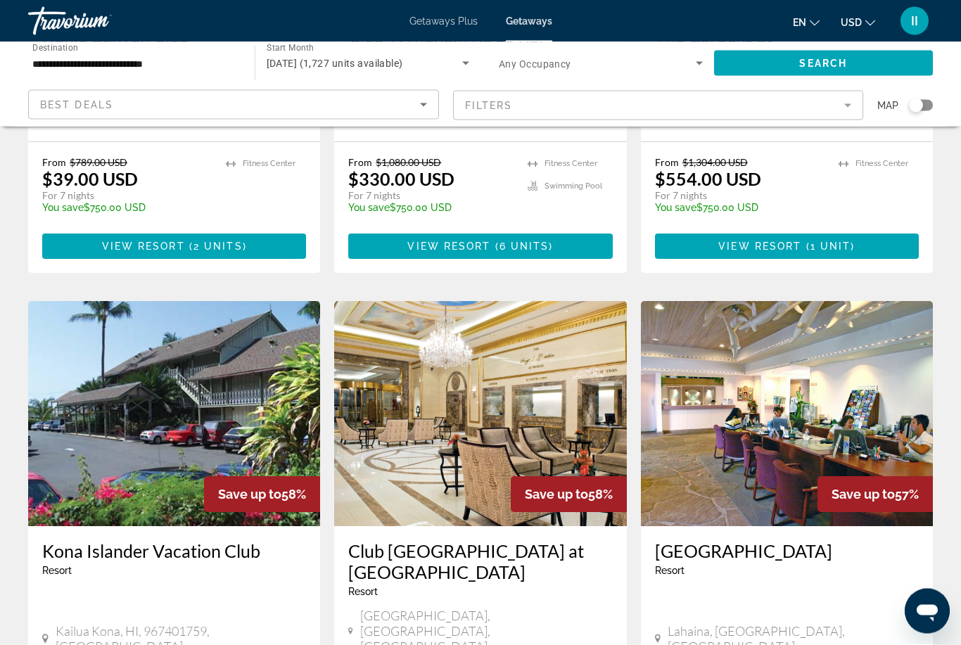
scroll to position [390, 0]
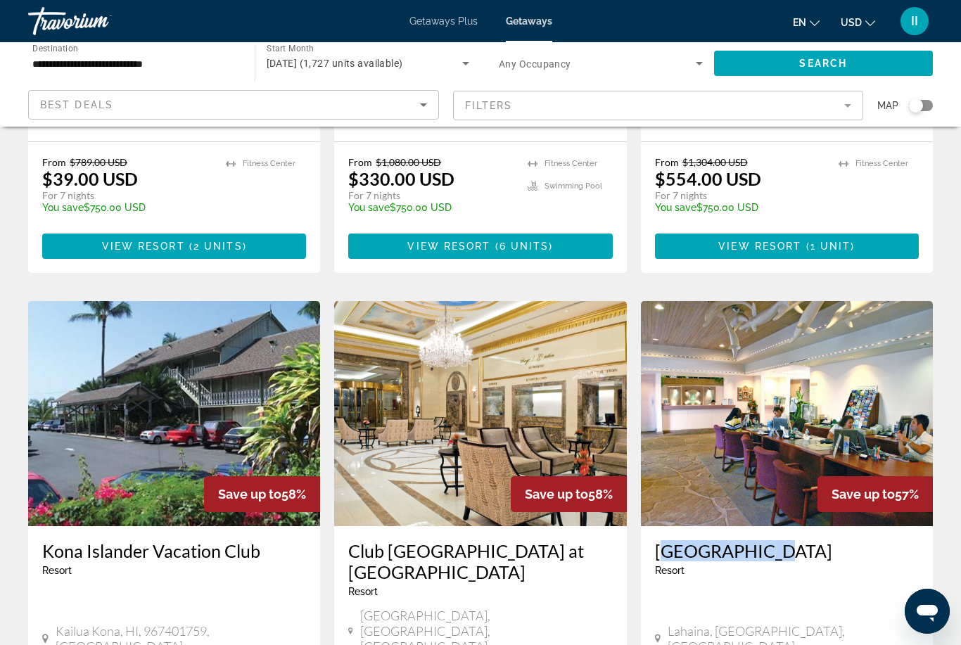
drag, startPoint x: 763, startPoint y: 516, endPoint x: 654, endPoint y: 512, distance: 109.1
click at [654, 526] on div "Kahana Falls Resort - This is an adults only resort Lahaina, HI, USA" at bounding box center [787, 599] width 292 height 146
copy h3 "Kahana Falls"
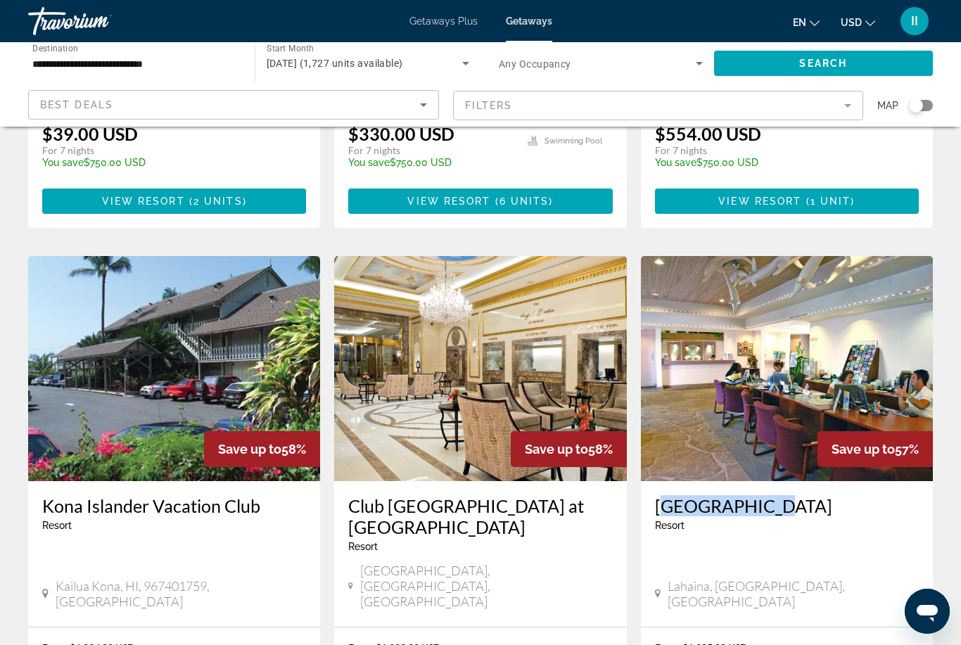
click at [737, 495] on h3 "Kahana Falls" at bounding box center [787, 505] width 264 height 21
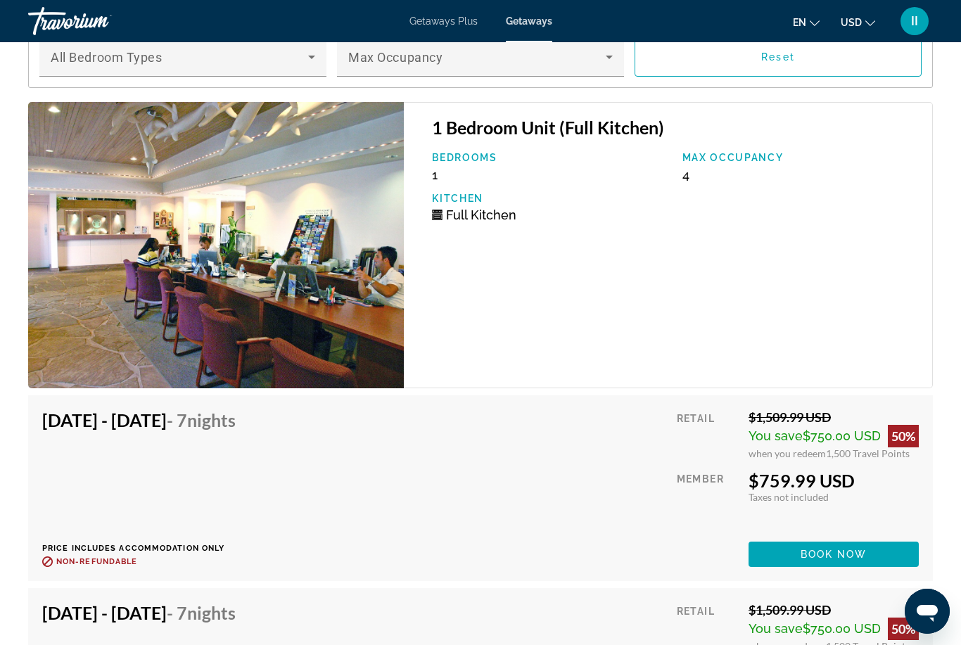
scroll to position [2710, 0]
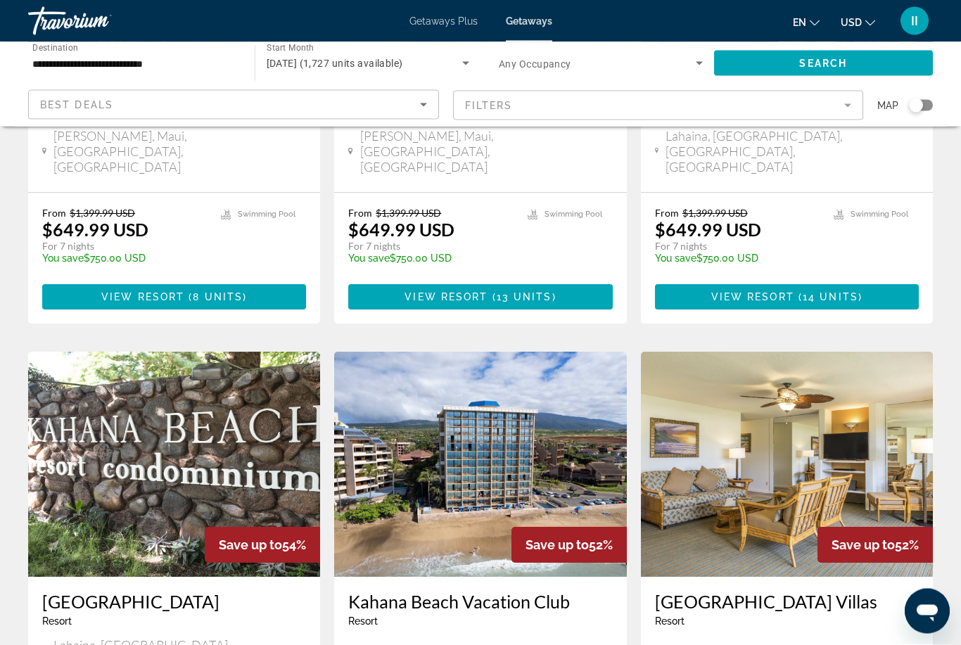
scroll to position [1399, 0]
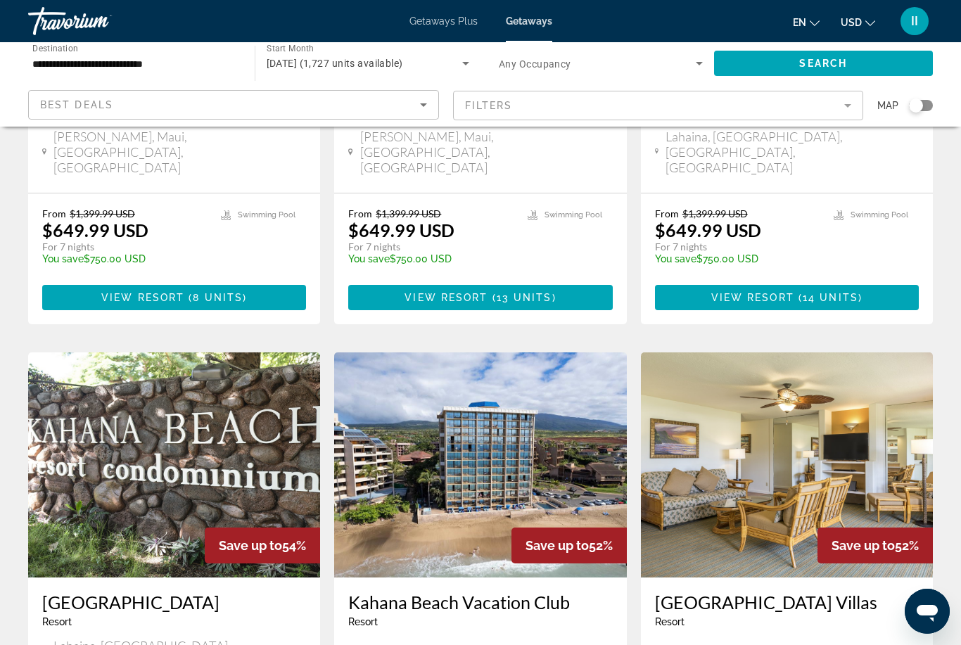
drag, startPoint x: 348, startPoint y: 475, endPoint x: 581, endPoint y: 479, distance: 233.6
click at [581, 578] on div "Kahana Beach Vacation Club Resort - This is an adults only resort Lahaina, HI, …" at bounding box center [480, 640] width 292 height 125
copy h3 "Kahana Beach Vacation Club"
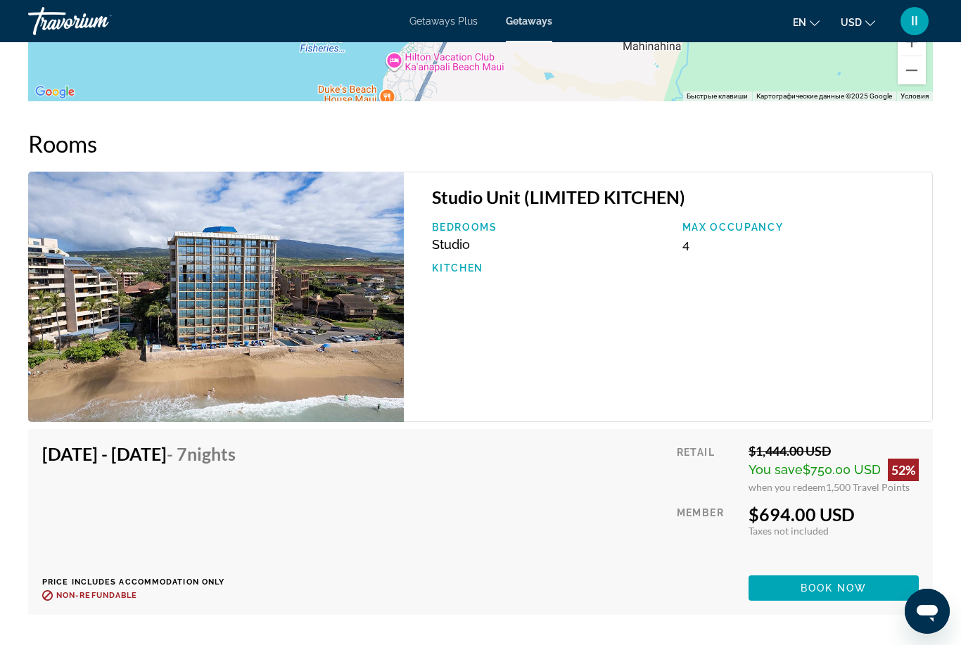
scroll to position [2383, 0]
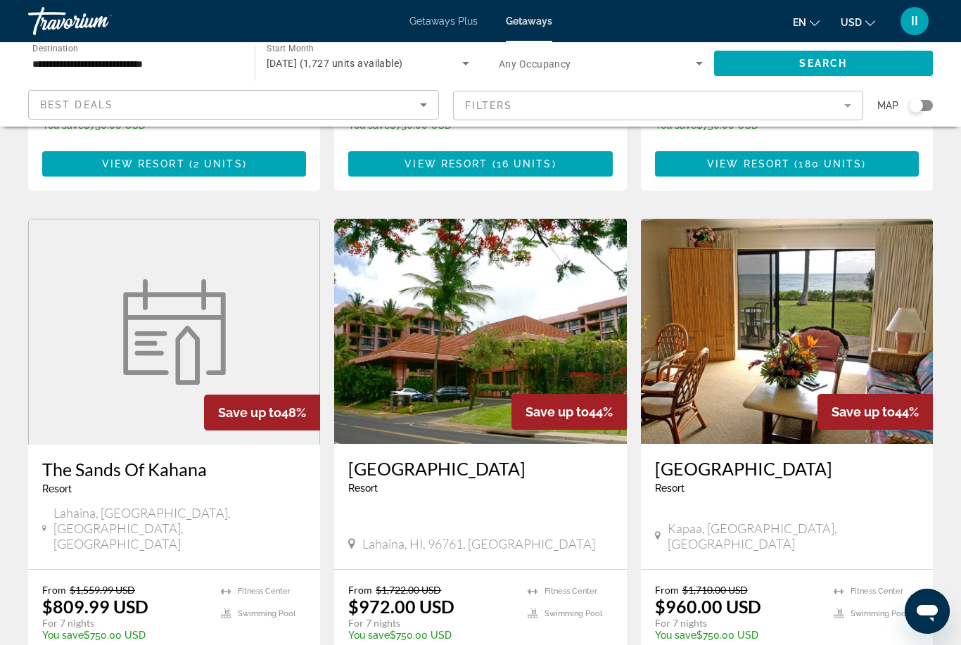
scroll to position [1025, 0]
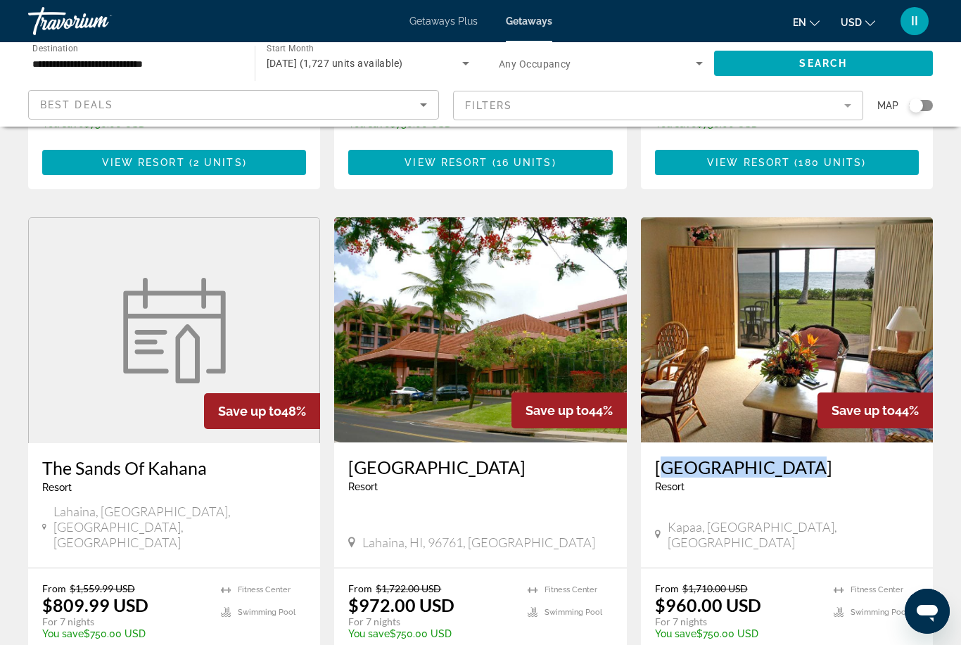
drag, startPoint x: 805, startPoint y: 397, endPoint x: 656, endPoint y: 393, distance: 149.9
click at [656, 457] on h3 "Pono Kai Resort" at bounding box center [787, 467] width 264 height 21
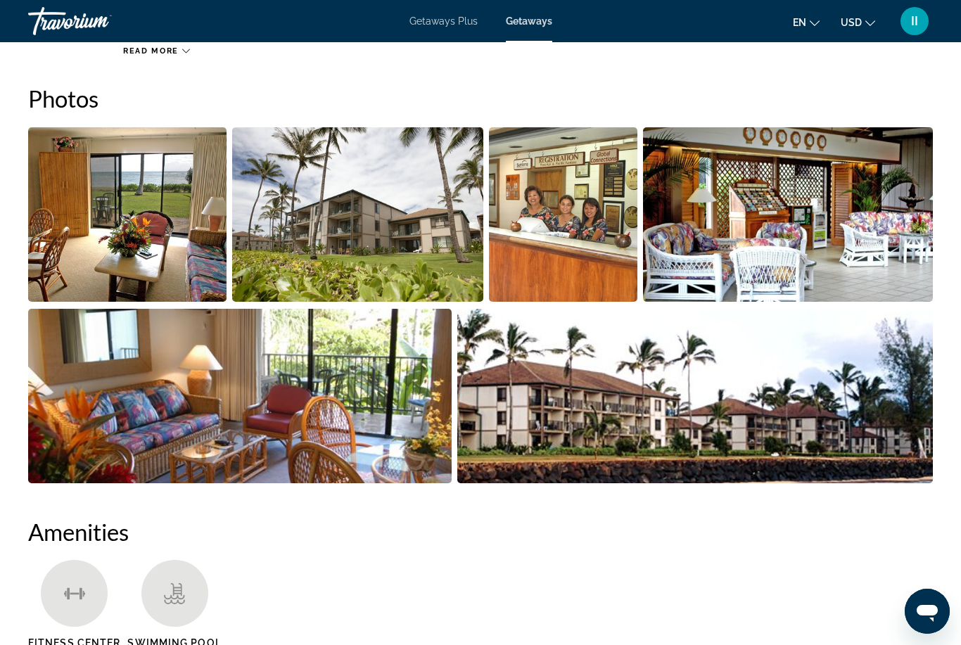
scroll to position [884, 0]
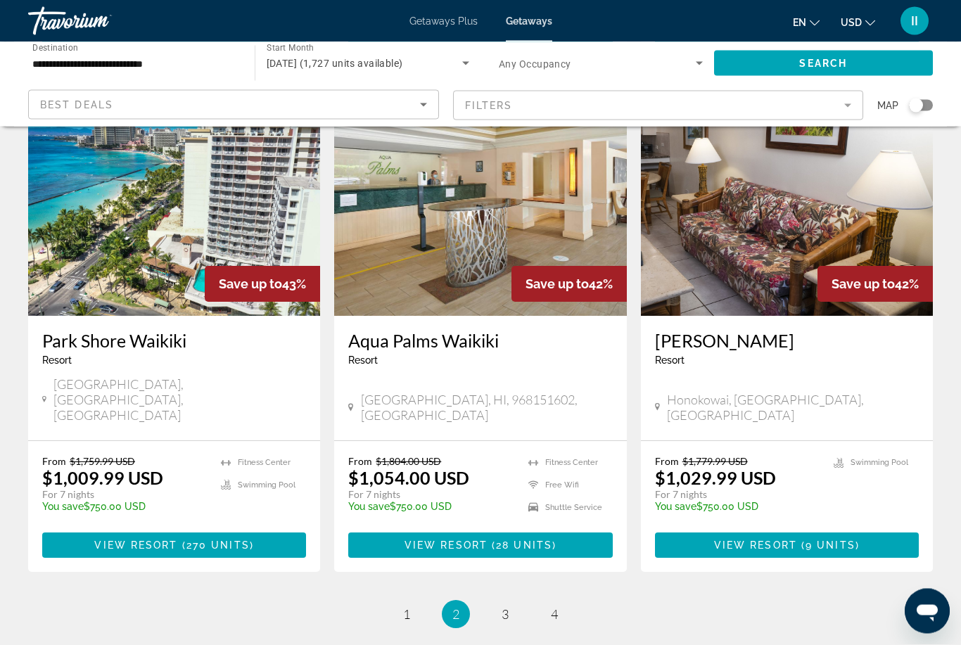
scroll to position [1662, 0]
click at [511, 602] on link "page 3" at bounding box center [505, 614] width 25 height 25
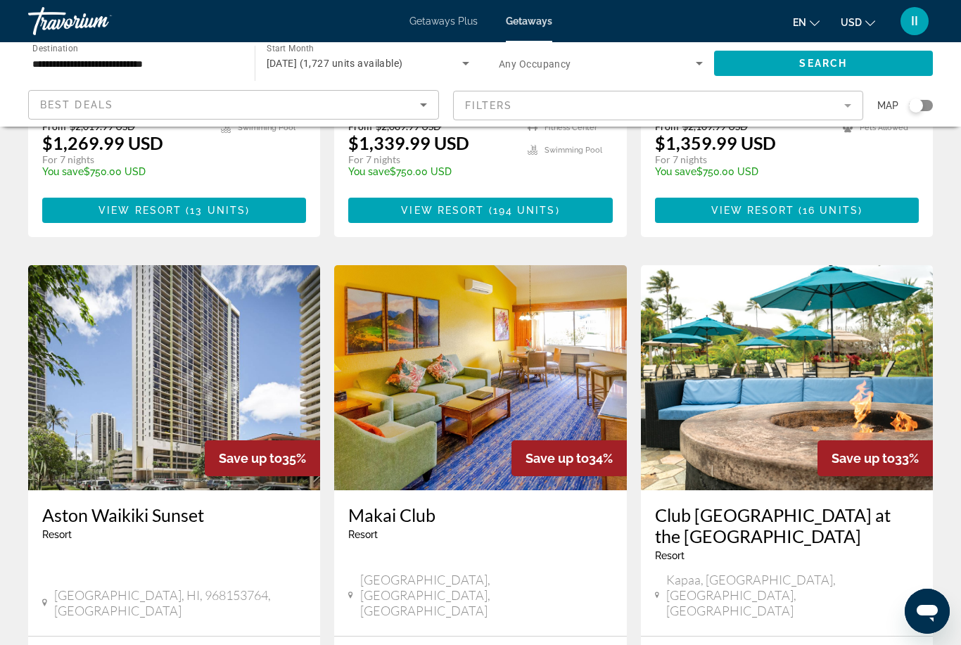
scroll to position [1517, 0]
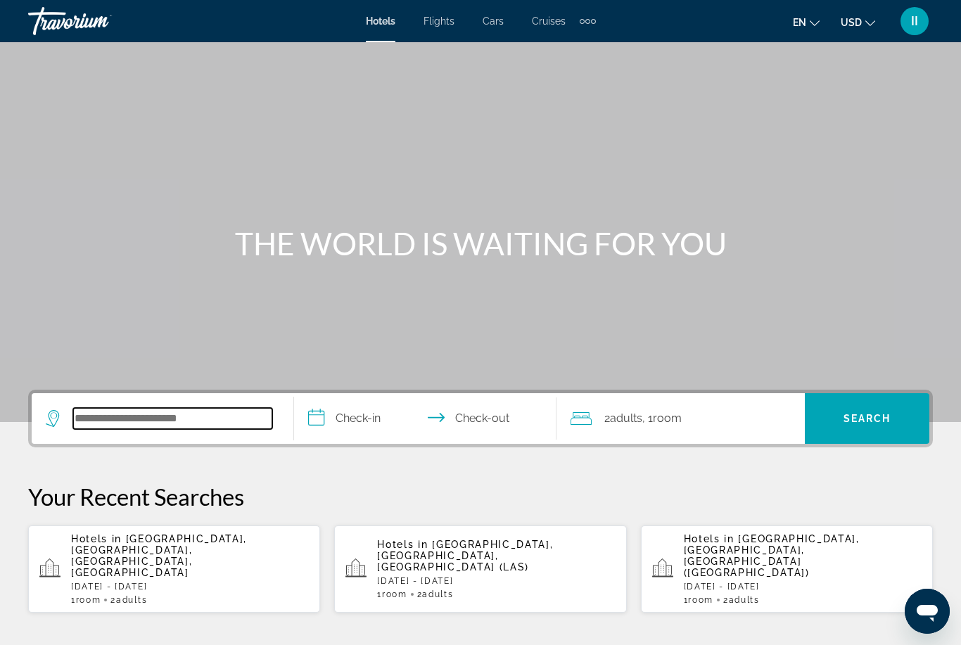
click at [195, 415] on input "Search widget" at bounding box center [172, 418] width 199 height 21
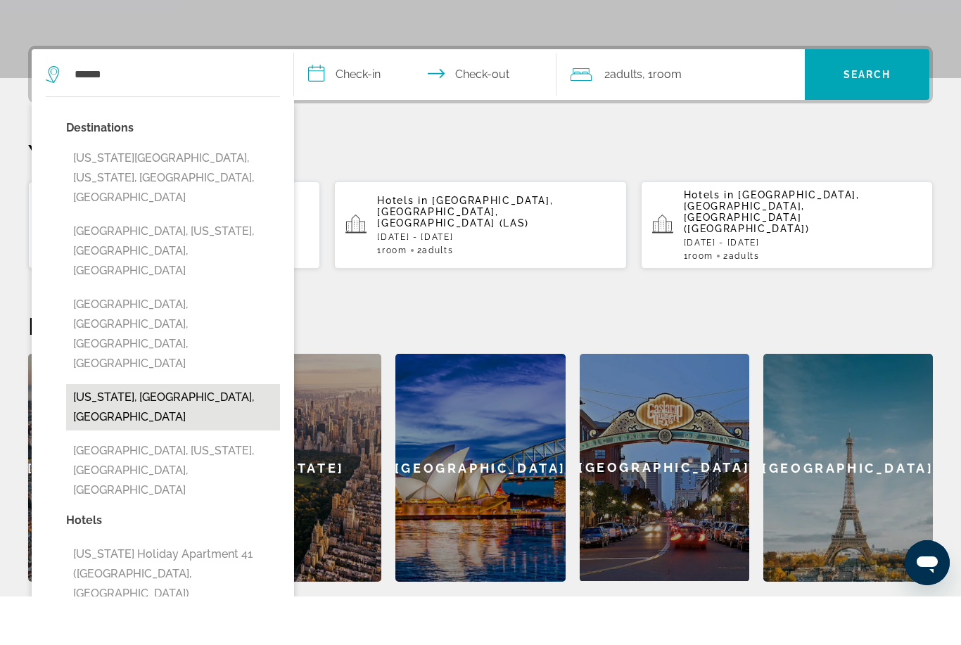
click at [155, 433] on button "[US_STATE], [GEOGRAPHIC_DATA], [GEOGRAPHIC_DATA]" at bounding box center [173, 456] width 214 height 46
type input "**********"
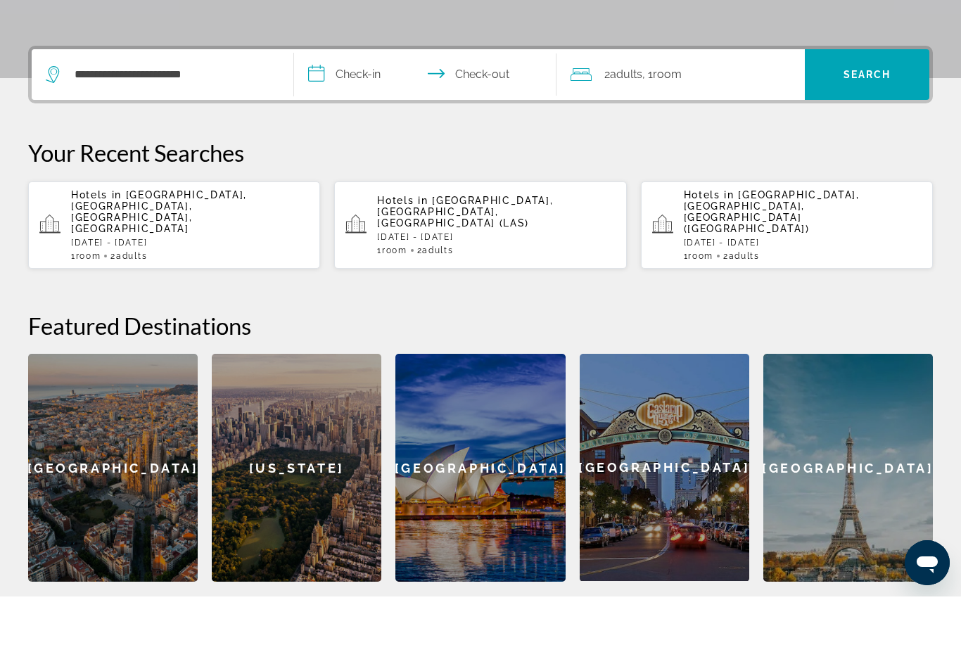
click at [343, 98] on input "**********" at bounding box center [428, 125] width 268 height 55
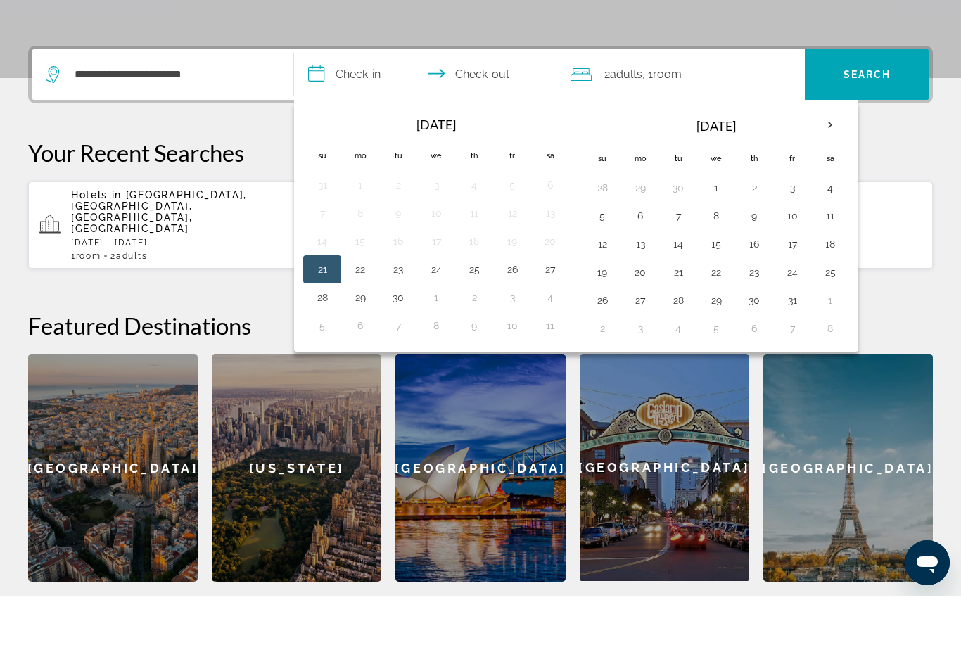
scroll to position [344, 0]
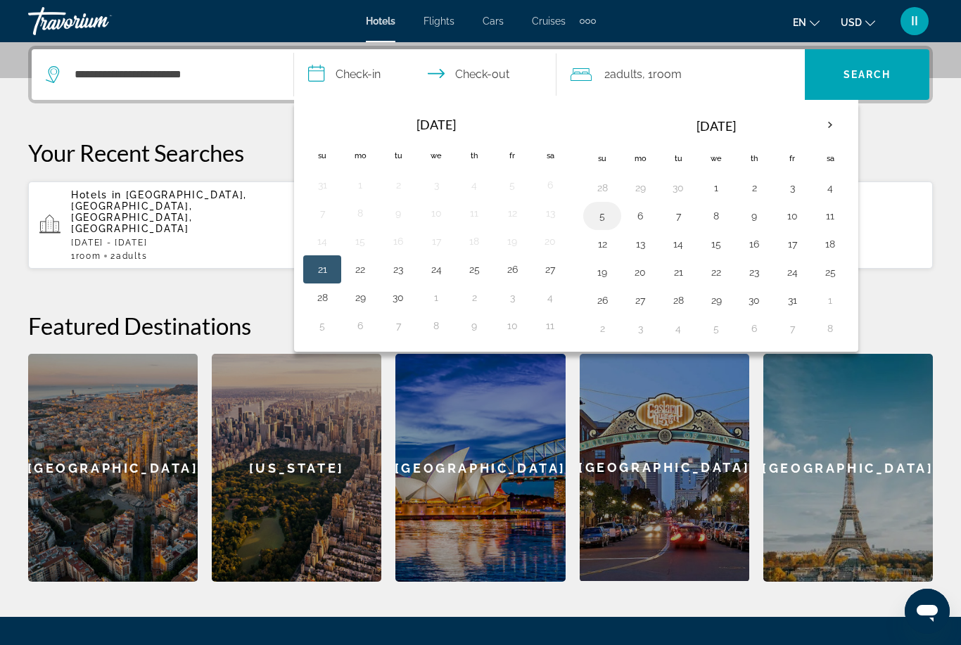
click at [602, 219] on button "5" at bounding box center [602, 216] width 23 height 20
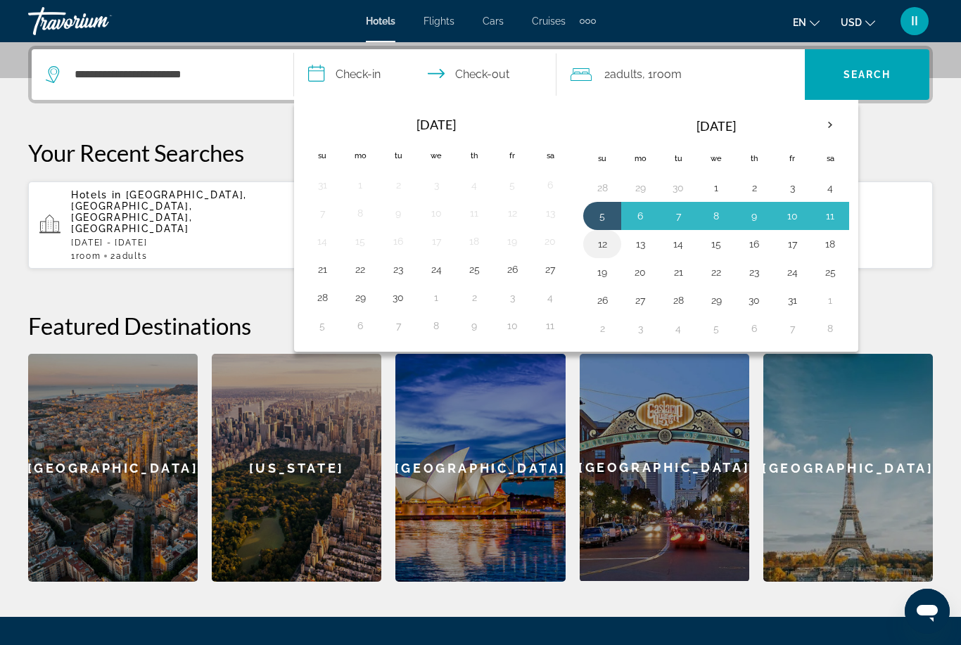
click at [605, 253] on td "12" at bounding box center [602, 244] width 38 height 28
click at [603, 245] on button "12" at bounding box center [602, 244] width 23 height 20
type input "**********"
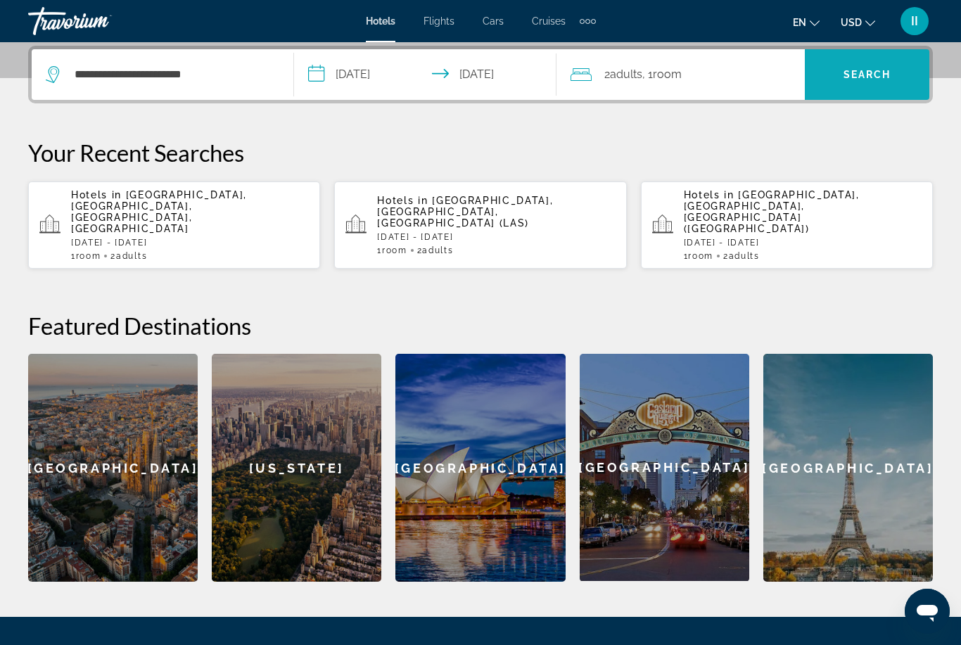
click at [850, 82] on span "Search widget" at bounding box center [867, 75] width 125 height 34
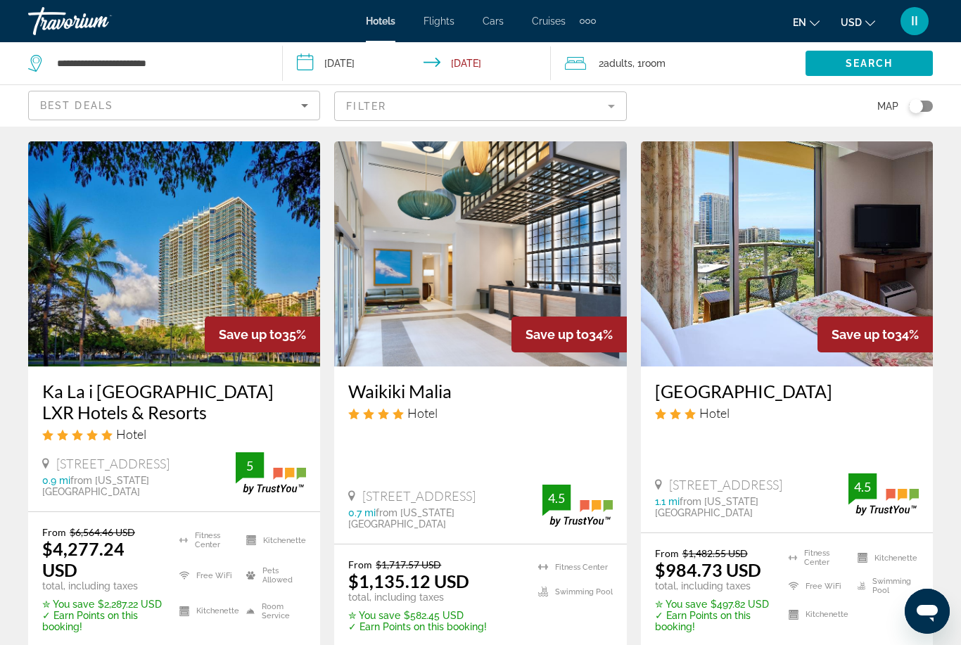
scroll to position [617, 0]
click at [342, 71] on input "**********" at bounding box center [420, 65] width 274 height 46
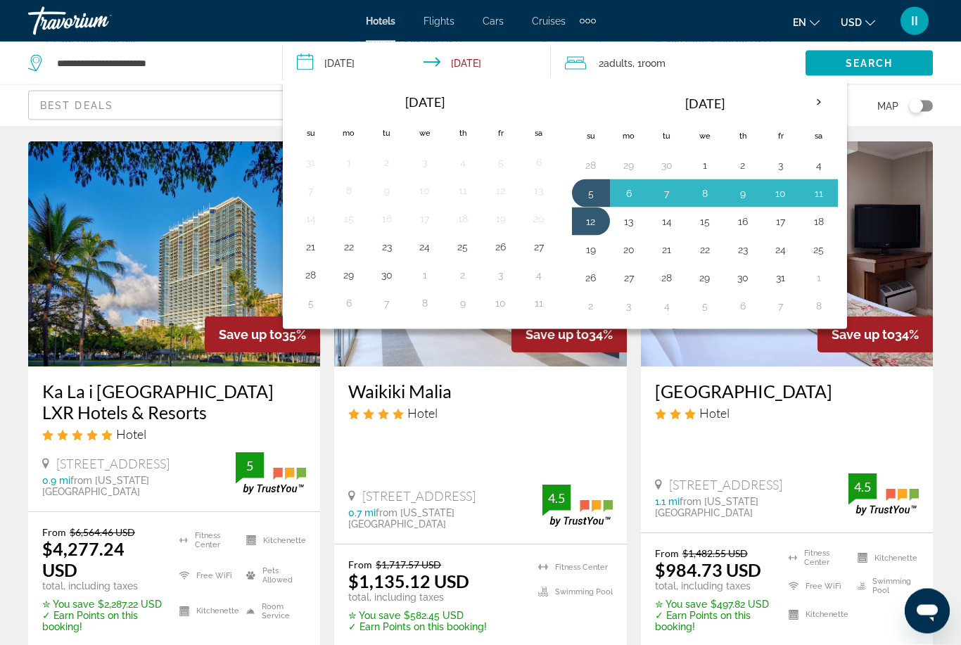
scroll to position [618, 0]
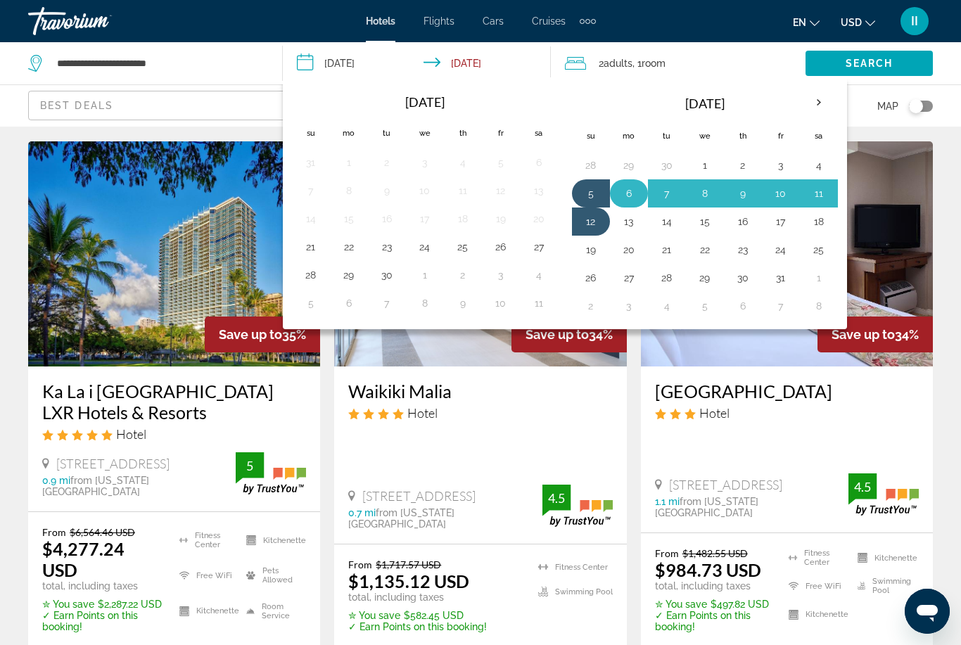
click at [624, 193] on button "6" at bounding box center [629, 194] width 23 height 20
click at [631, 225] on button "13" at bounding box center [629, 222] width 23 height 20
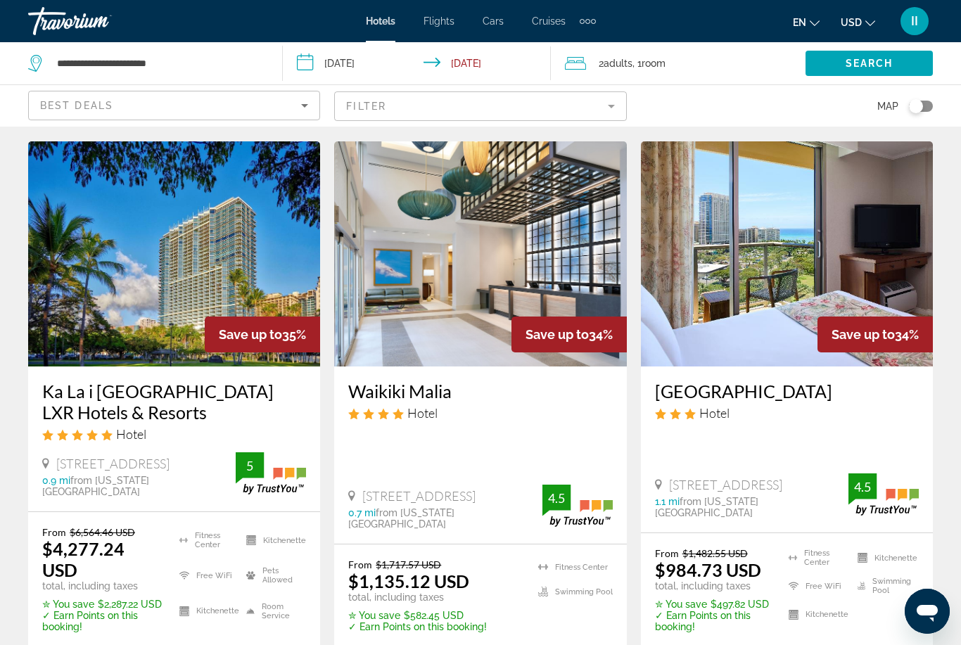
drag, startPoint x: 851, startPoint y: 64, endPoint x: 851, endPoint y: 637, distance: 572.6
click at [851, 64] on span "Search" at bounding box center [870, 63] width 48 height 11
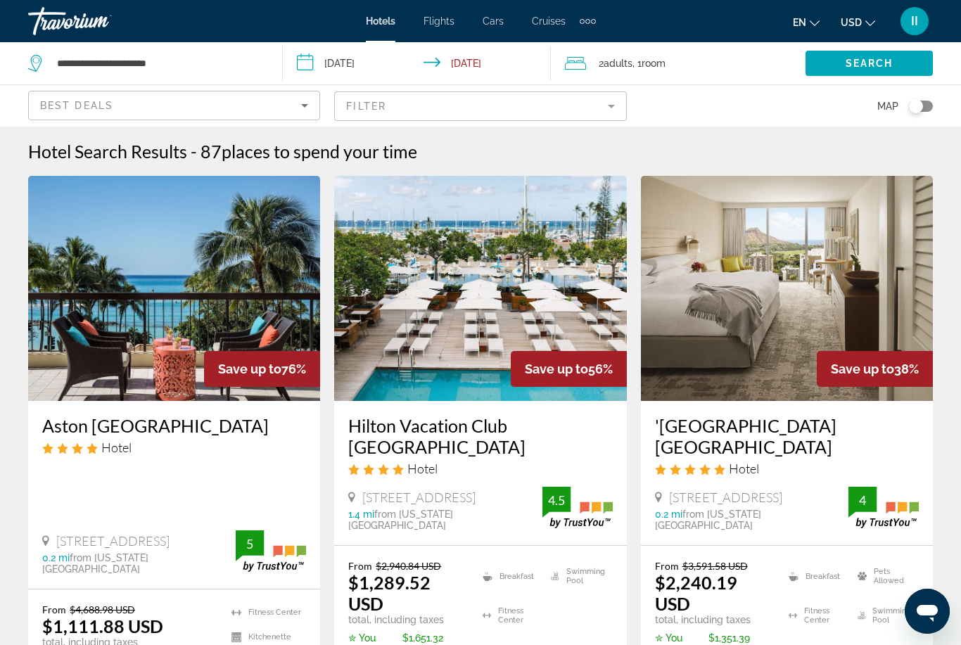
drag, startPoint x: 37, startPoint y: 416, endPoint x: 269, endPoint y: 419, distance: 232.2
click at [269, 419] on div "Aston [GEOGRAPHIC_DATA] Hotel [STREET_ADDRESS] 0.2 mi from [US_STATE][GEOGRAPHI…" at bounding box center [174, 495] width 292 height 188
copy h3 "Aston [GEOGRAPHIC_DATA]"
click at [400, 109] on mat-form-field "Filter" at bounding box center [480, 106] width 292 height 30
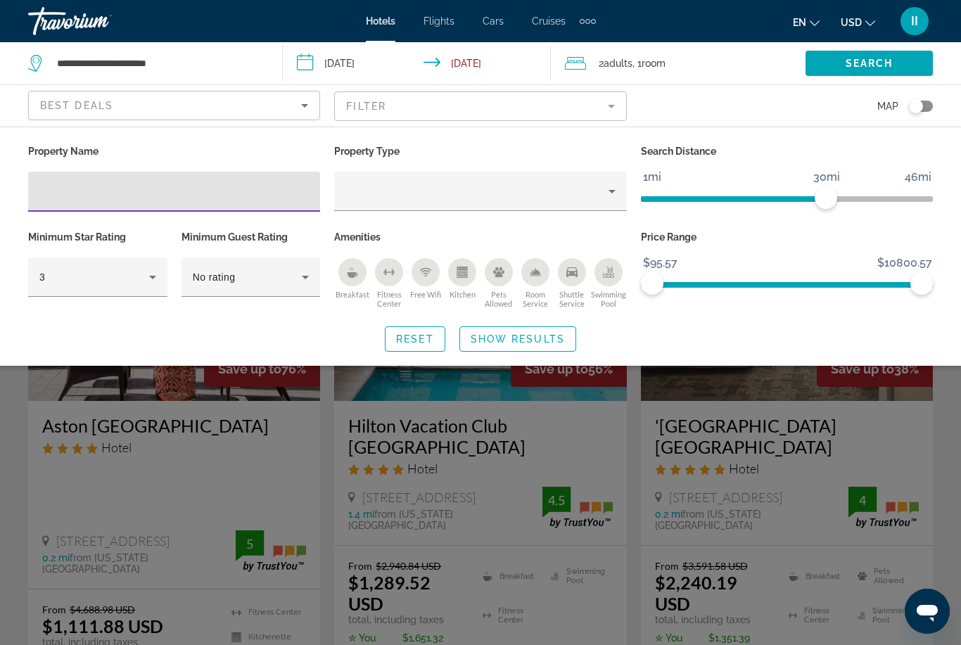
scroll to position [45, 0]
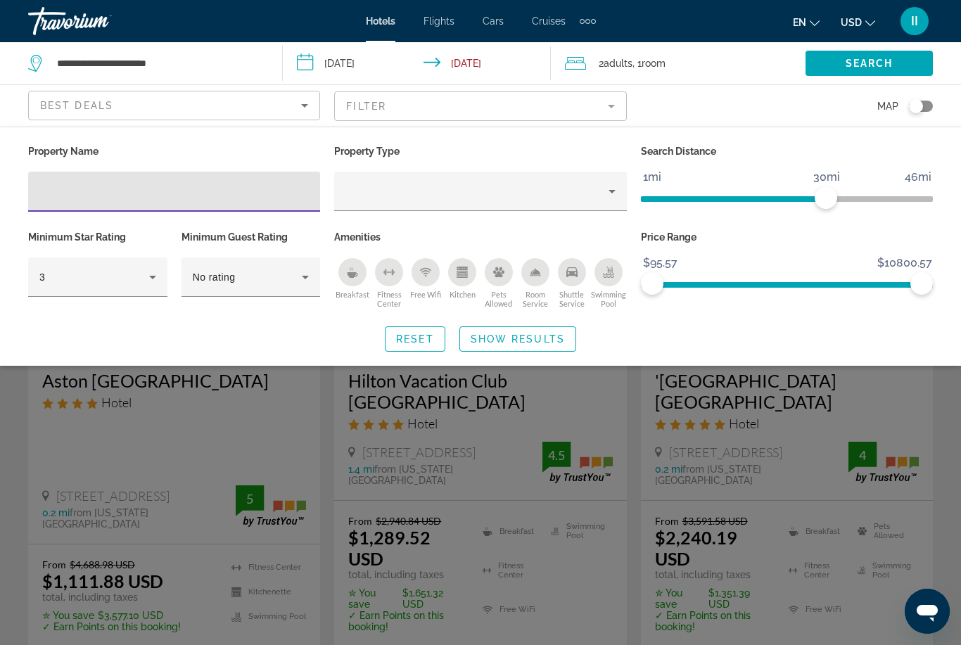
click at [336, 62] on input "**********" at bounding box center [420, 65] width 274 height 46
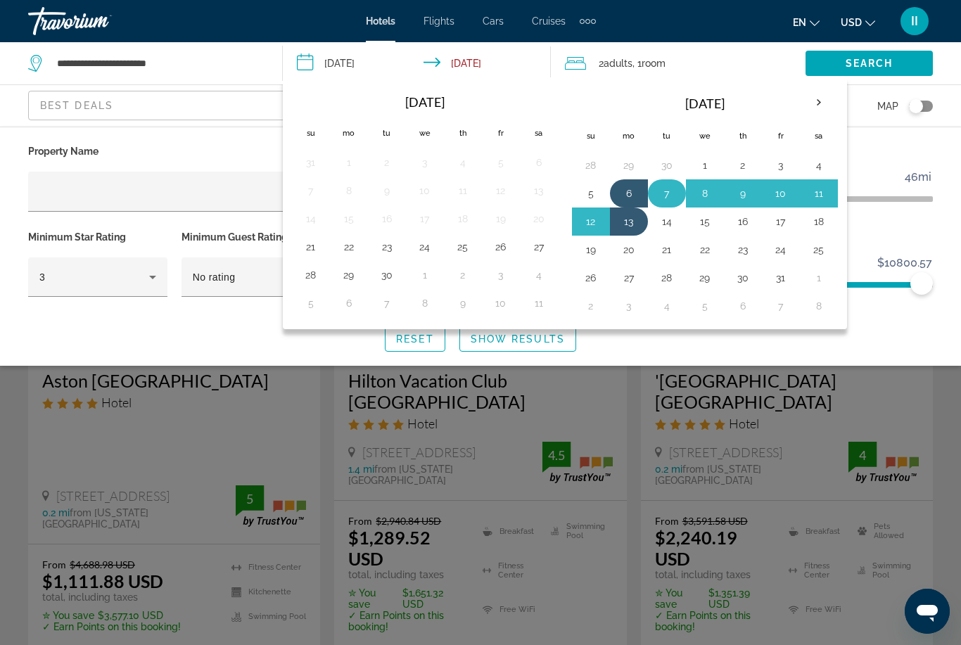
click at [667, 199] on button "7" at bounding box center [667, 194] width 23 height 20
click at [669, 225] on button "14" at bounding box center [667, 222] width 23 height 20
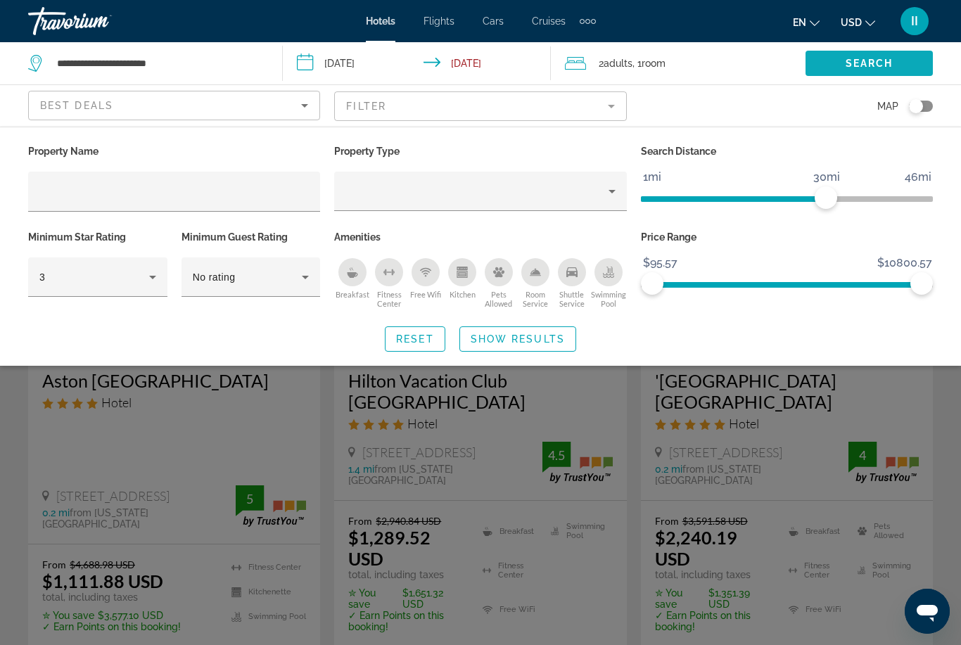
click at [861, 59] on span "Search" at bounding box center [870, 63] width 48 height 11
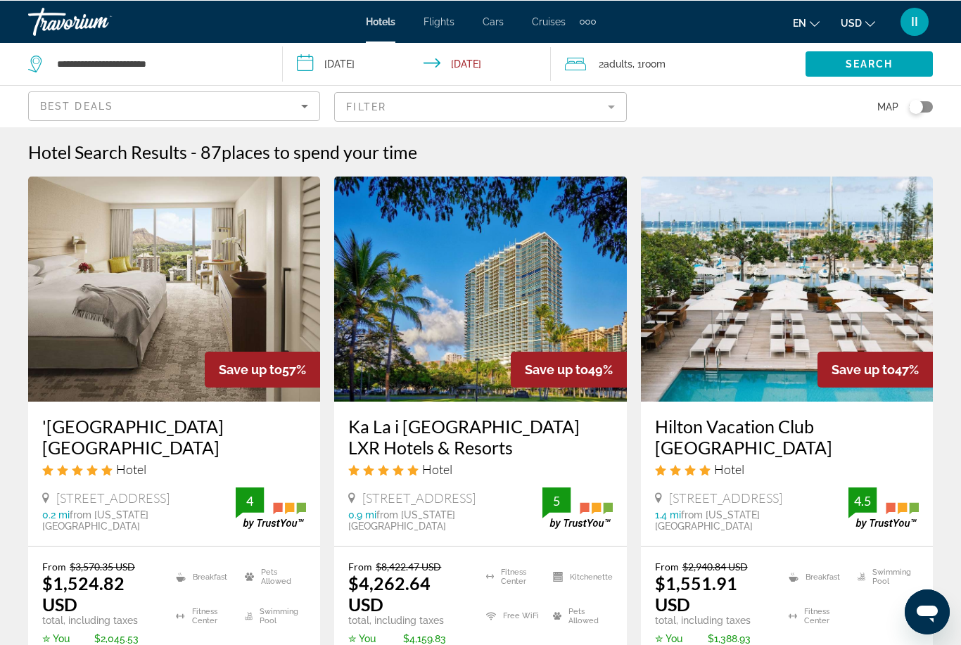
click at [367, 70] on input "**********" at bounding box center [420, 65] width 274 height 46
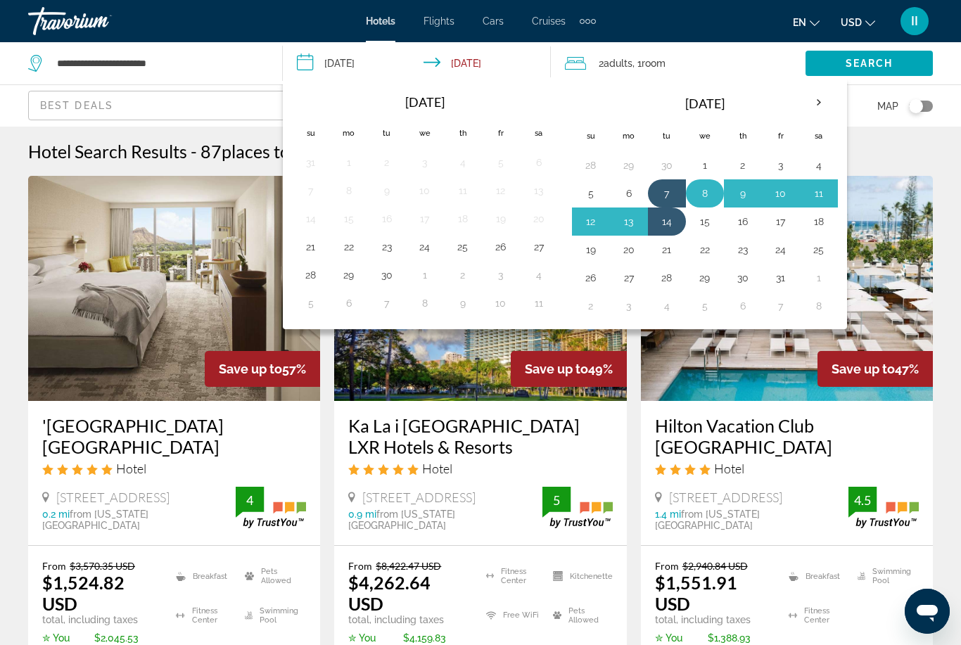
click at [704, 196] on button "8" at bounding box center [705, 194] width 23 height 20
click at [705, 224] on button "15" at bounding box center [705, 222] width 23 height 20
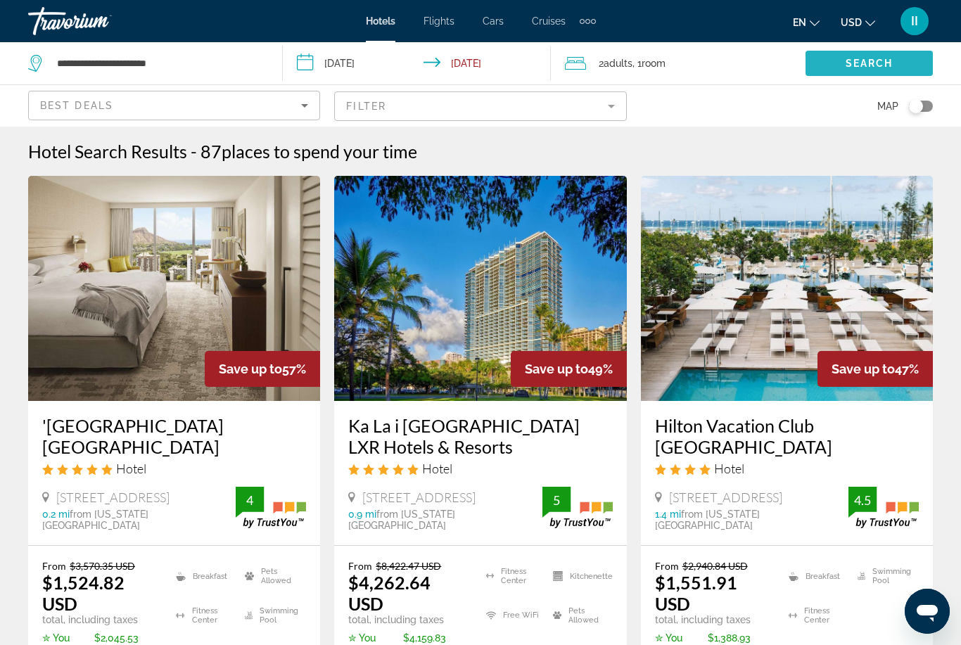
click at [854, 70] on span "Search widget" at bounding box center [868, 63] width 127 height 34
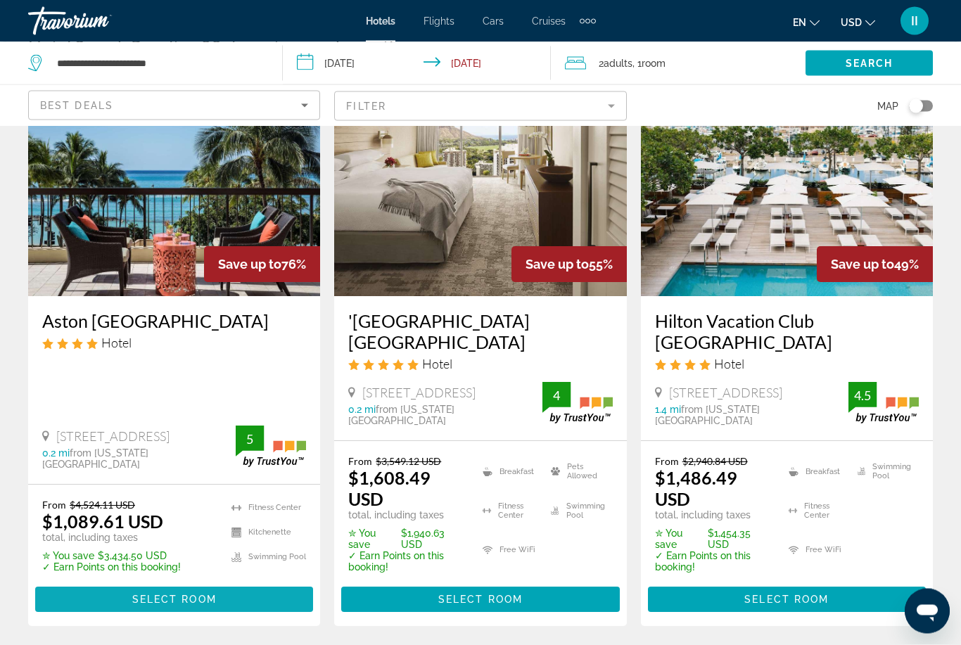
scroll to position [107, 0]
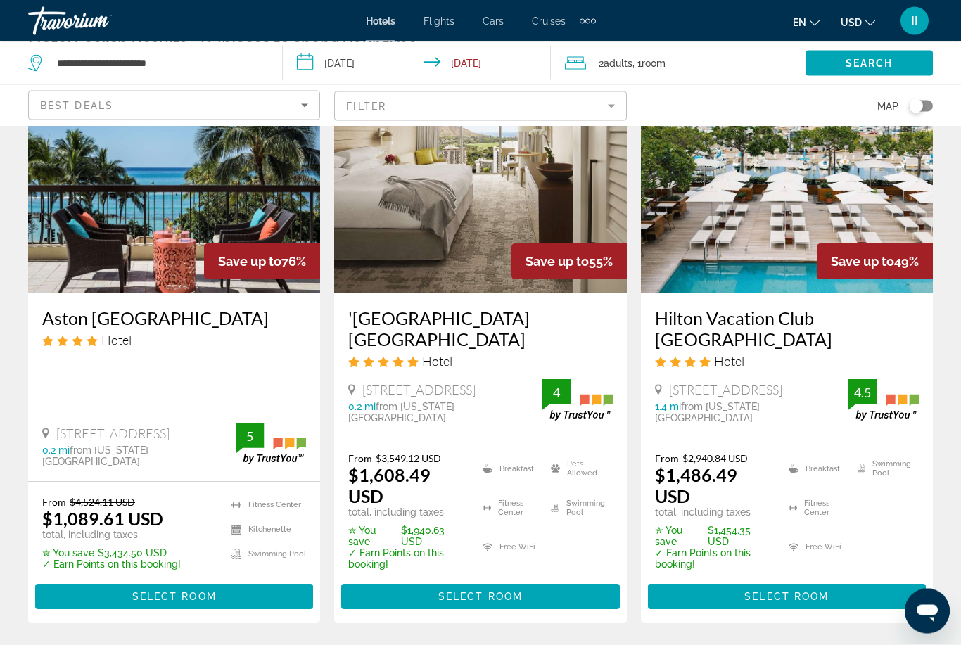
click at [369, 63] on input "**********" at bounding box center [420, 65] width 274 height 46
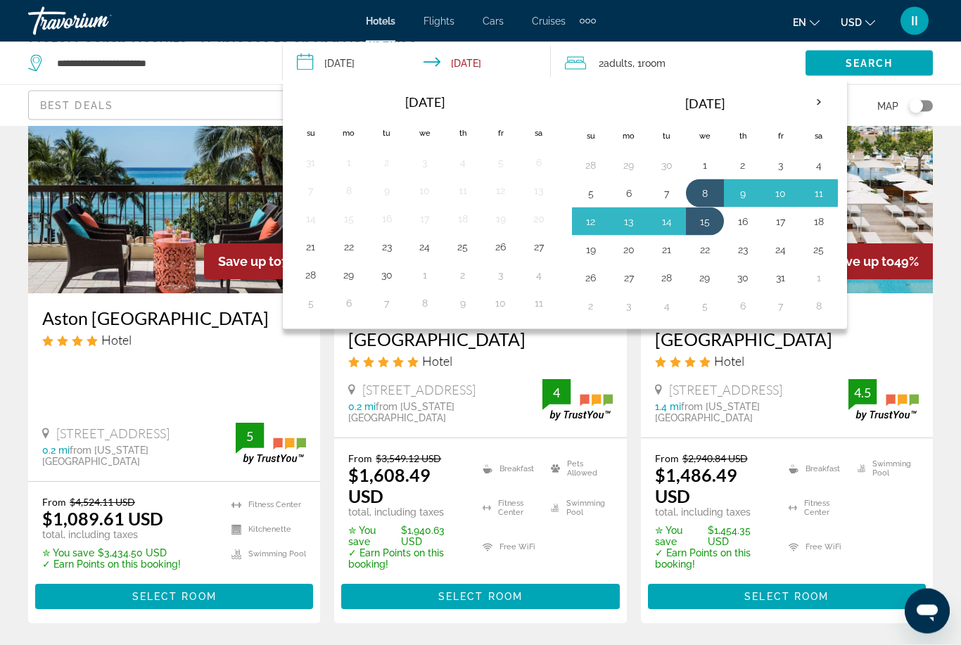
scroll to position [108, 0]
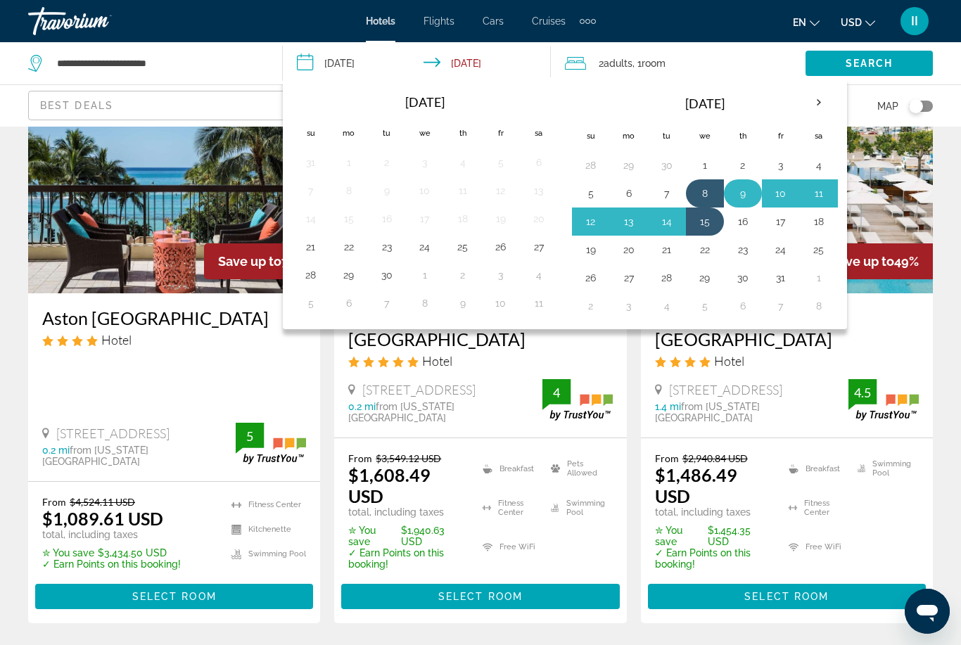
click at [742, 196] on button "9" at bounding box center [743, 194] width 23 height 20
click at [744, 215] on button "16" at bounding box center [743, 222] width 23 height 20
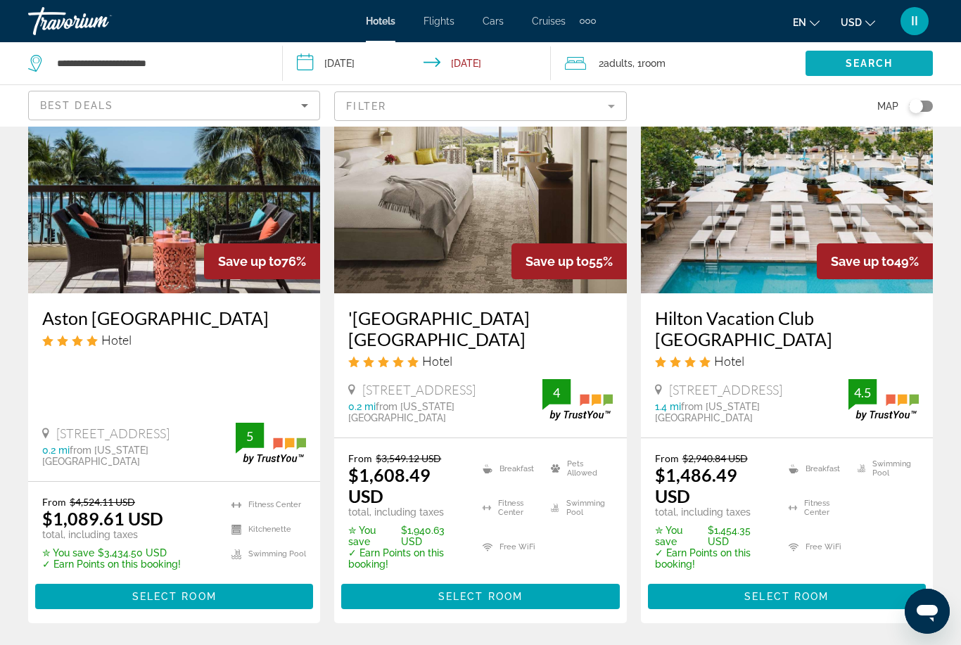
click at [849, 66] on span "Search" at bounding box center [870, 63] width 48 height 11
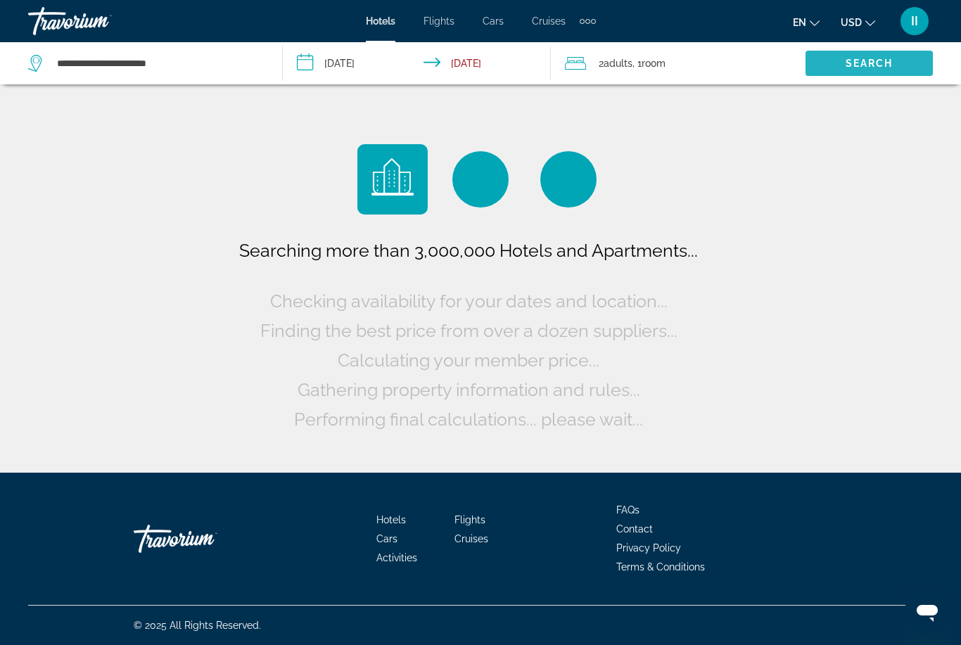
scroll to position [0, 0]
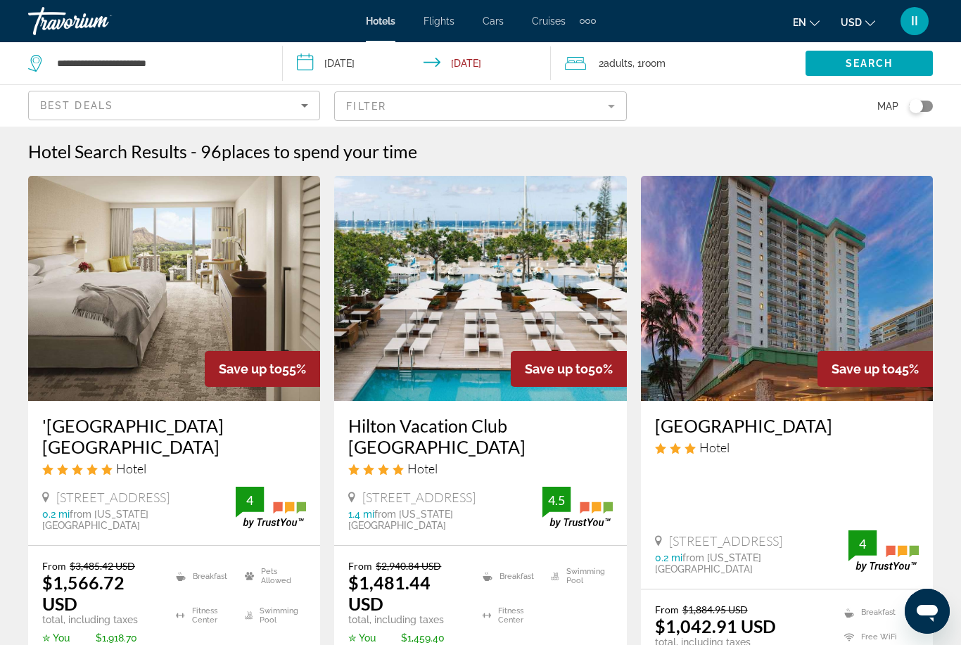
click at [469, 67] on input "**********" at bounding box center [420, 65] width 274 height 46
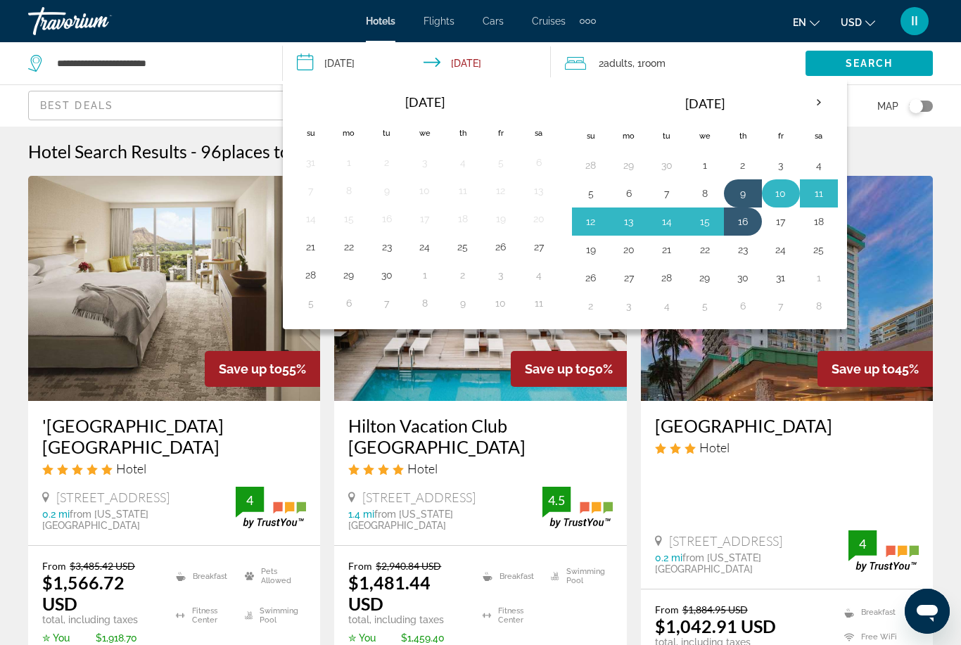
click at [783, 198] on button "10" at bounding box center [781, 194] width 23 height 20
click at [784, 224] on button "17" at bounding box center [781, 222] width 23 height 20
type input "**********"
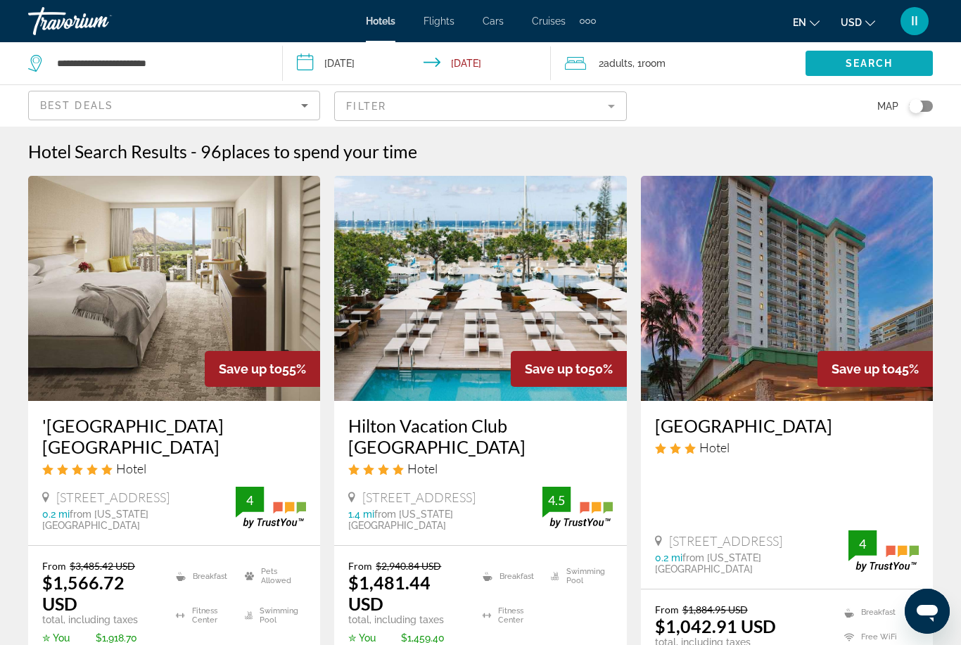
click at [868, 59] on span "Search" at bounding box center [870, 63] width 48 height 11
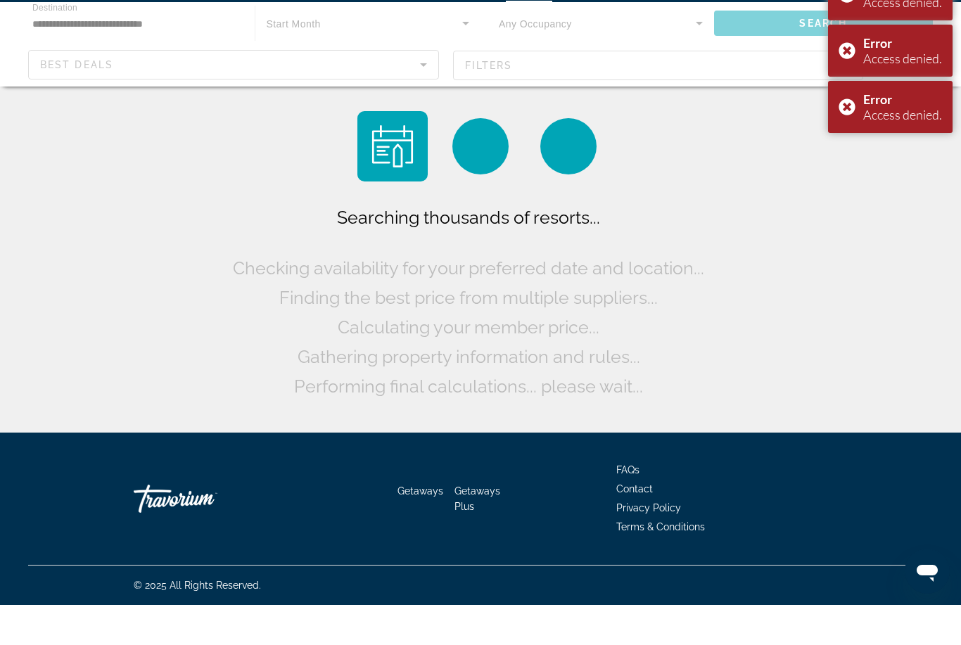
scroll to position [70, 0]
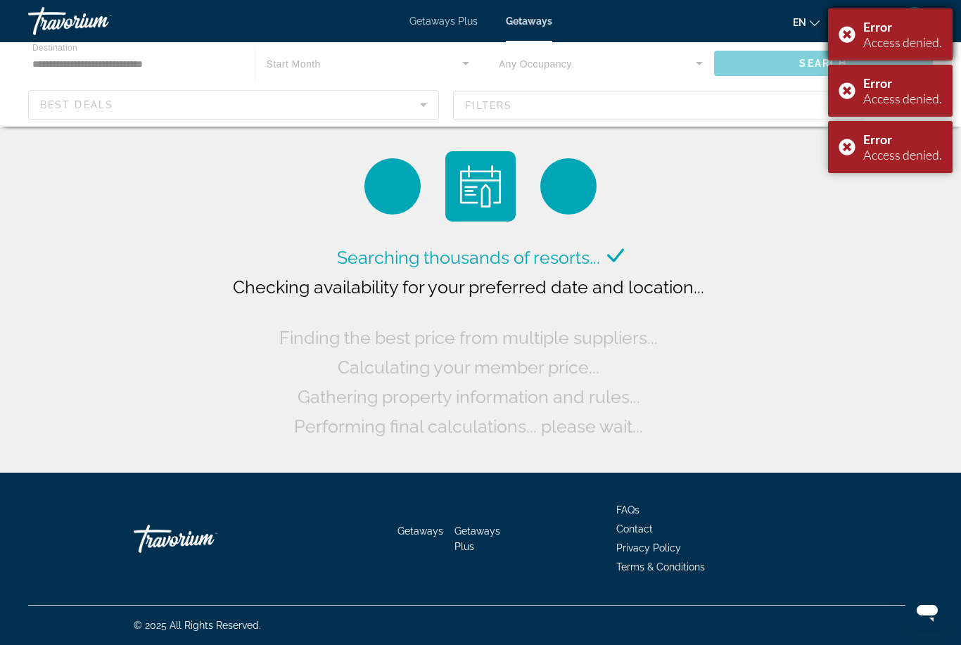
click at [845, 34] on div "Error Access denied." at bounding box center [890, 34] width 125 height 52
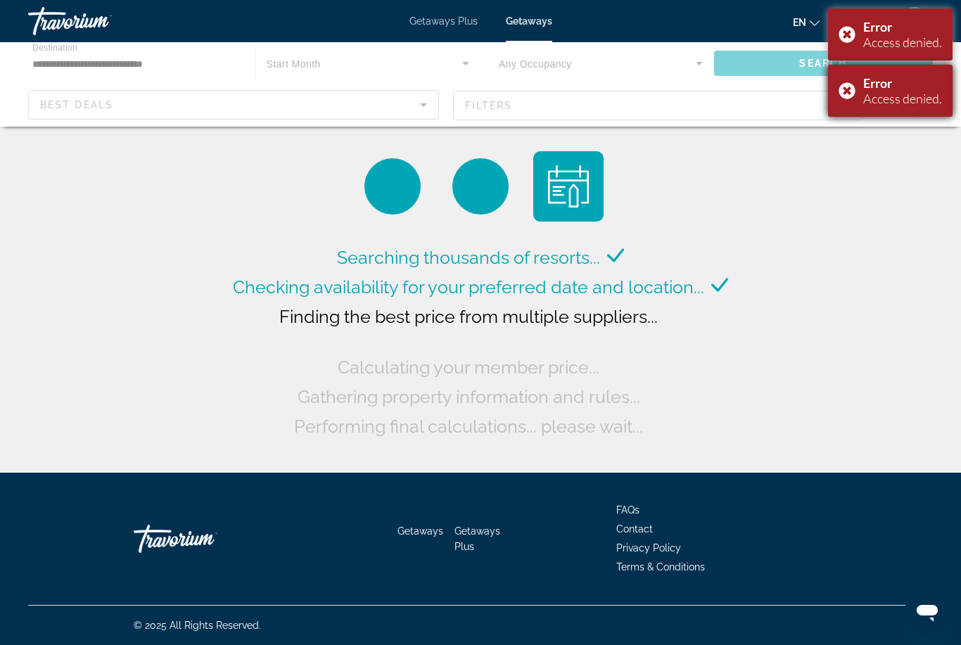
click at [848, 88] on div "Error Access denied." at bounding box center [890, 91] width 125 height 52
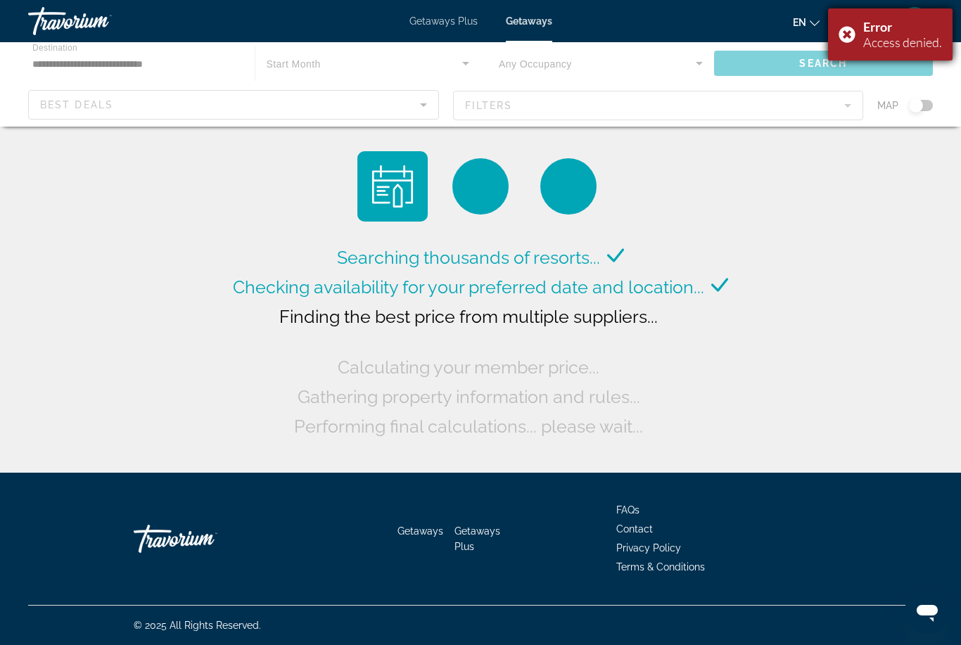
click at [848, 37] on div "Error Access denied." at bounding box center [890, 34] width 125 height 52
